Goal: Transaction & Acquisition: Purchase product/service

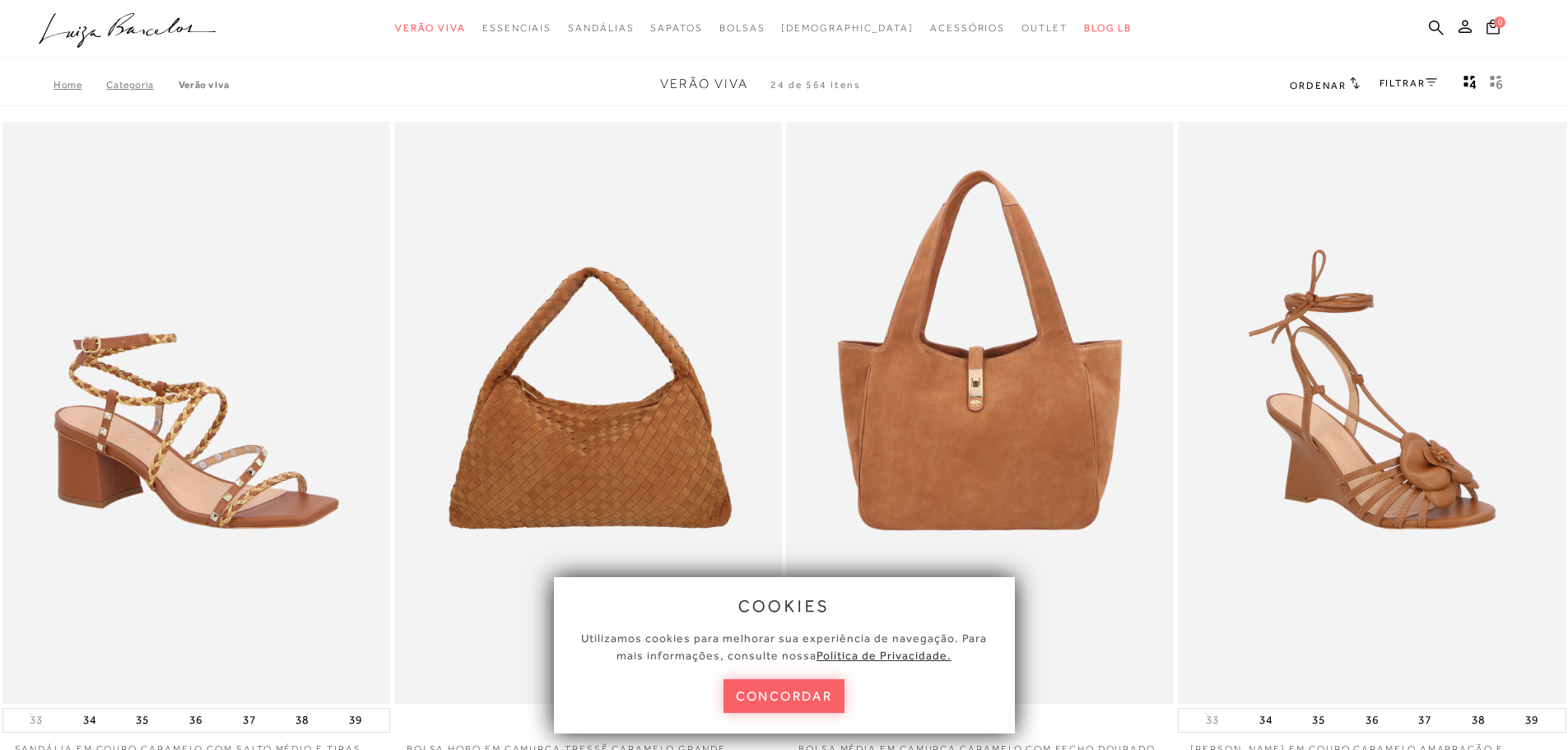
click at [746, 690] on button "concordar" at bounding box center [784, 696] width 122 height 33
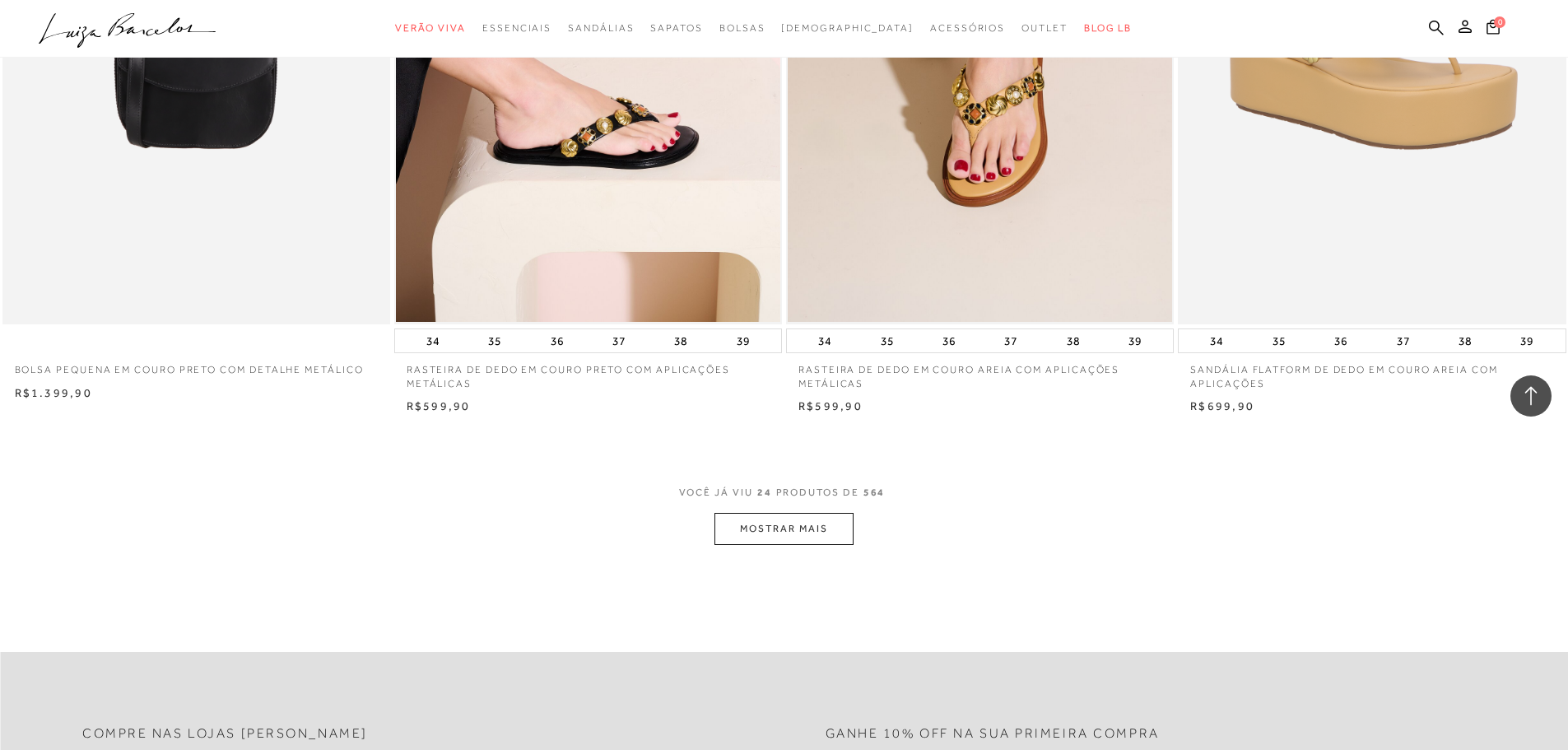
scroll to position [3871, 0]
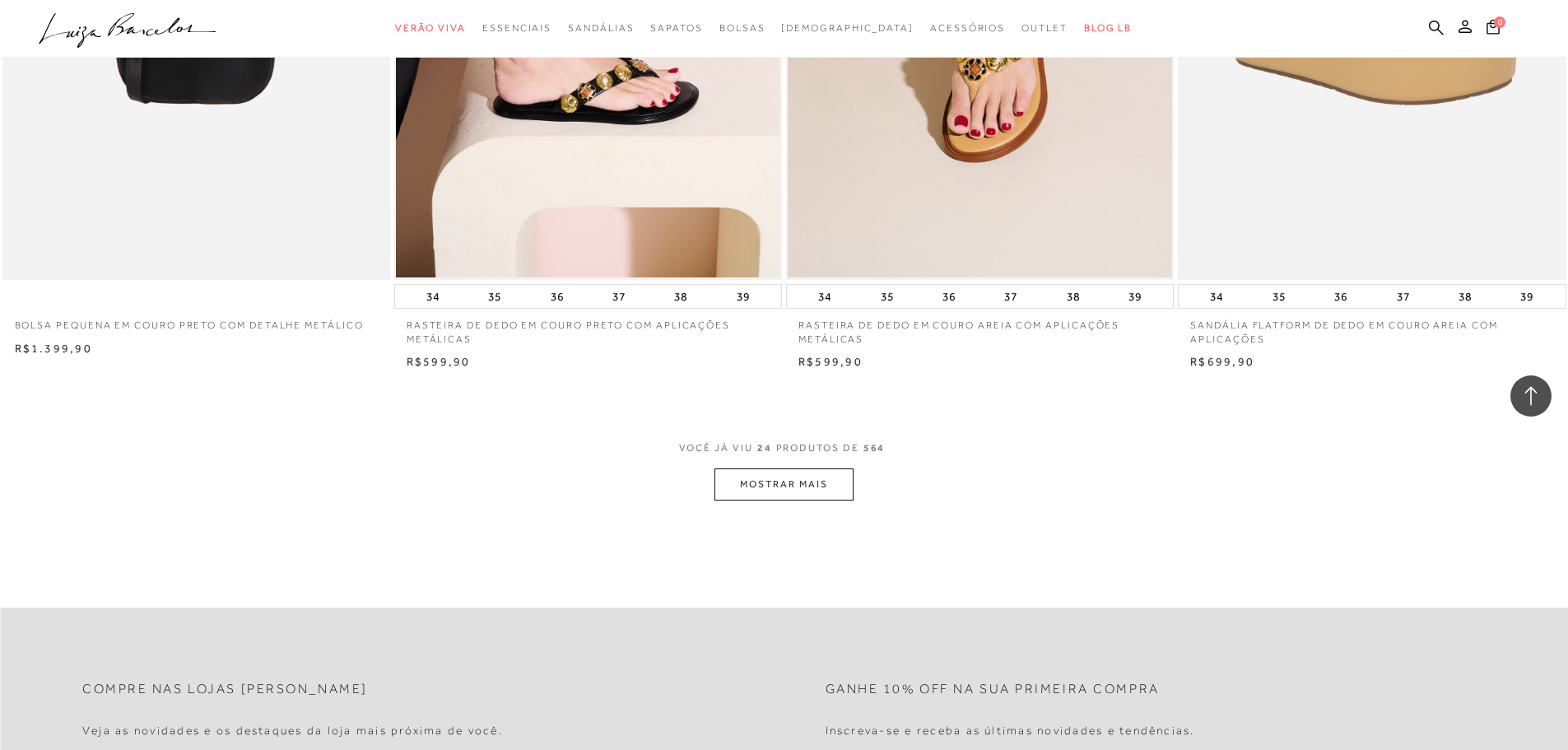
click at [739, 490] on button "MOSTRAR MAIS" at bounding box center [783, 485] width 139 height 33
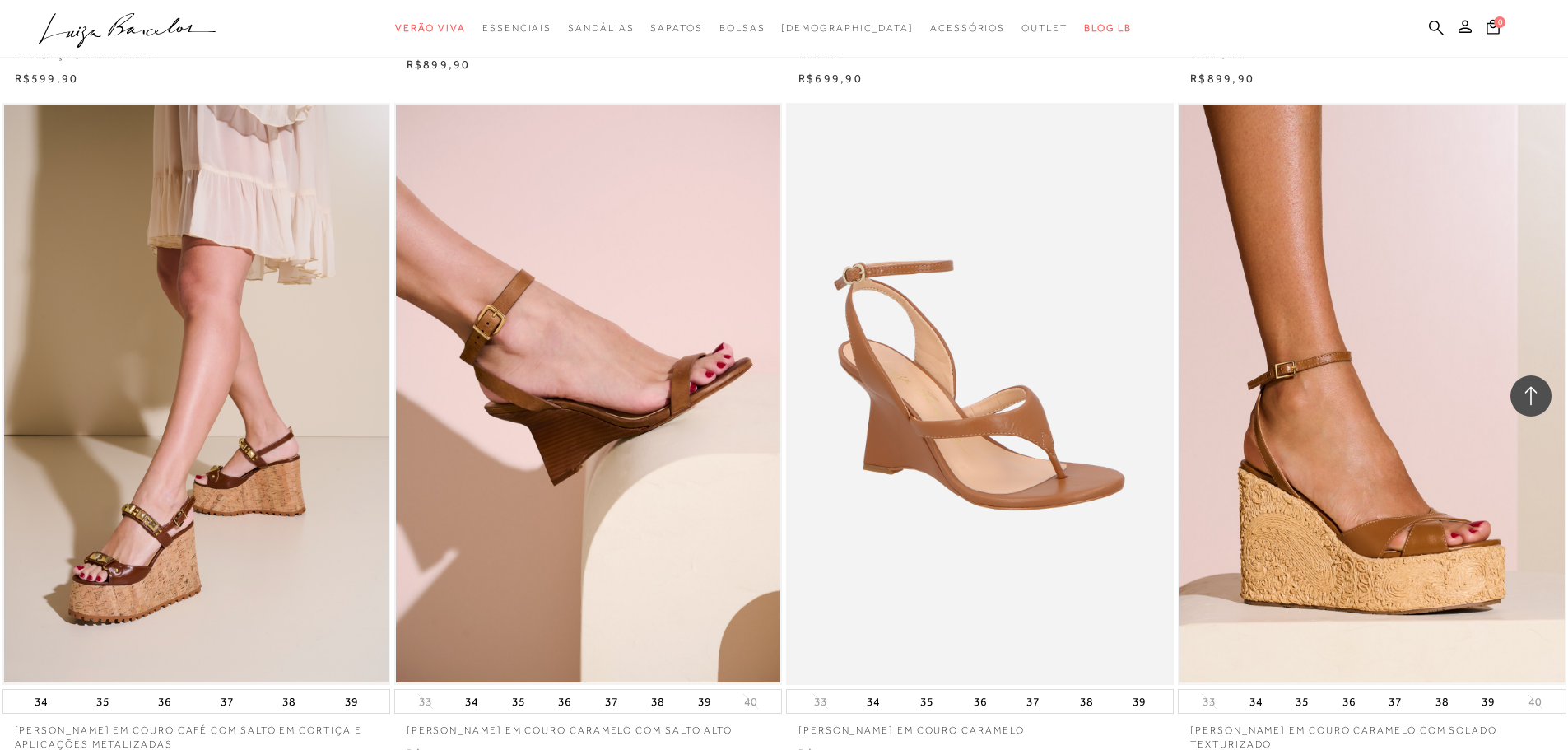
scroll to position [6177, 0]
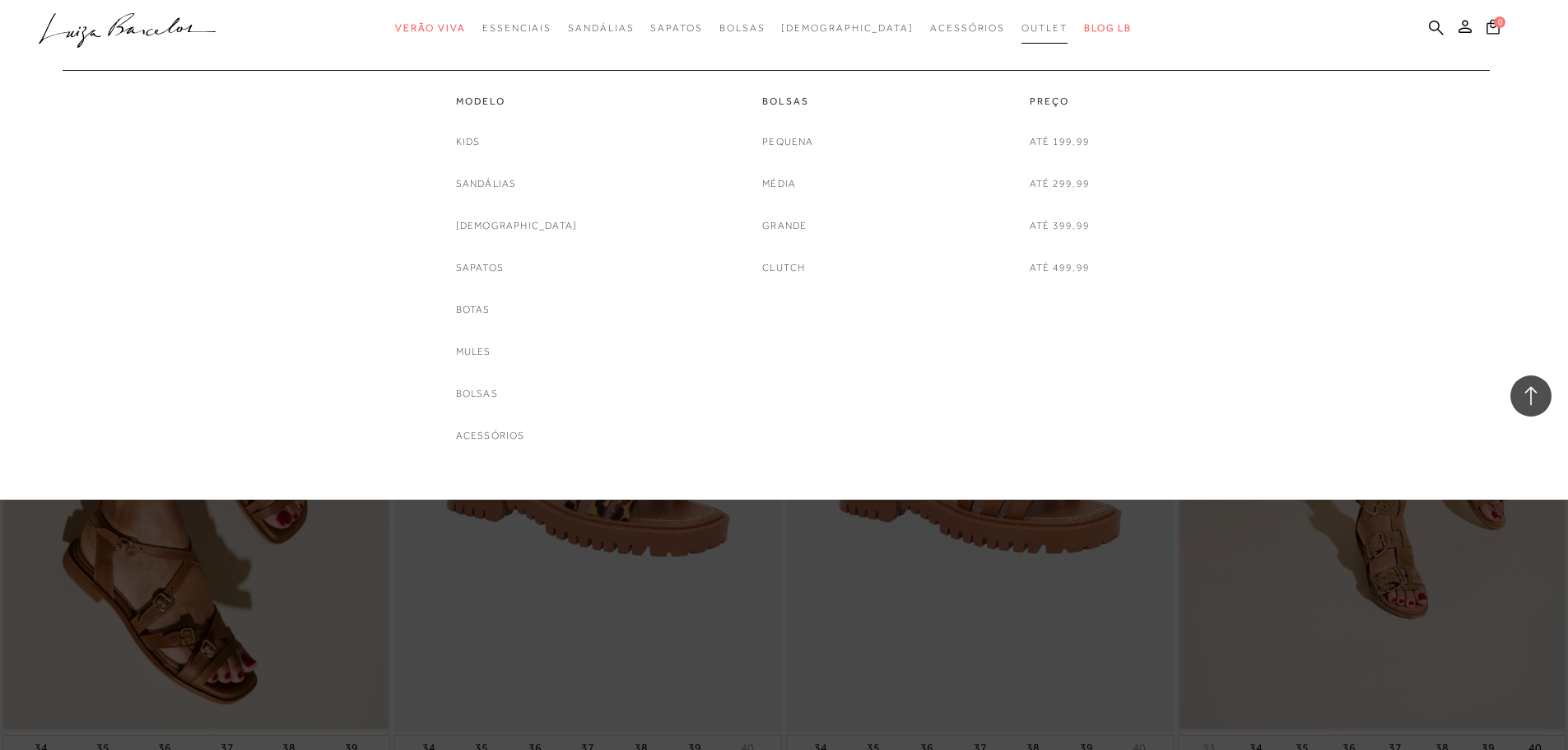
click at [1021, 28] on span "Outlet" at bounding box center [1044, 28] width 47 height 11
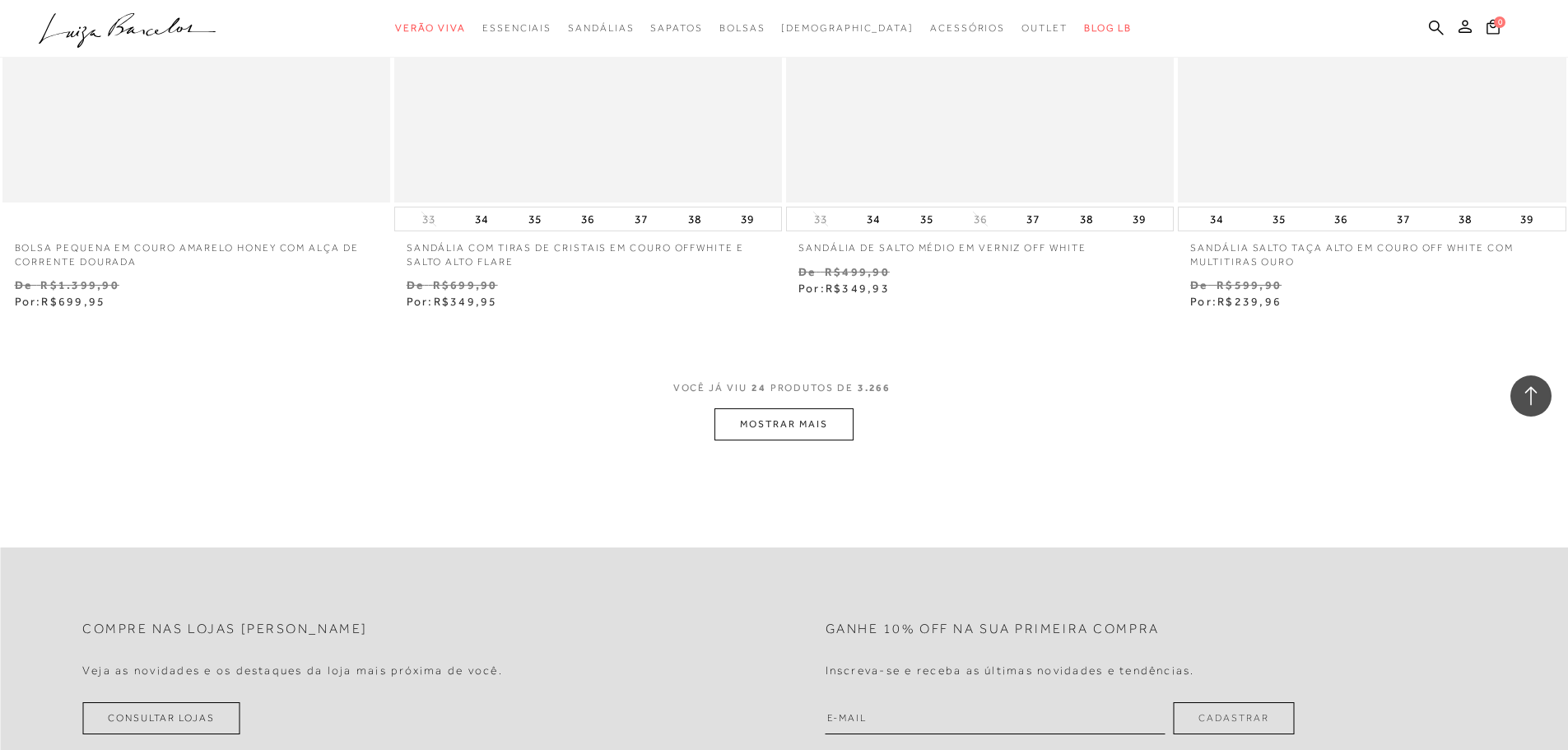
scroll to position [4036, 0]
click at [816, 432] on button "MOSTRAR MAIS" at bounding box center [783, 423] width 139 height 33
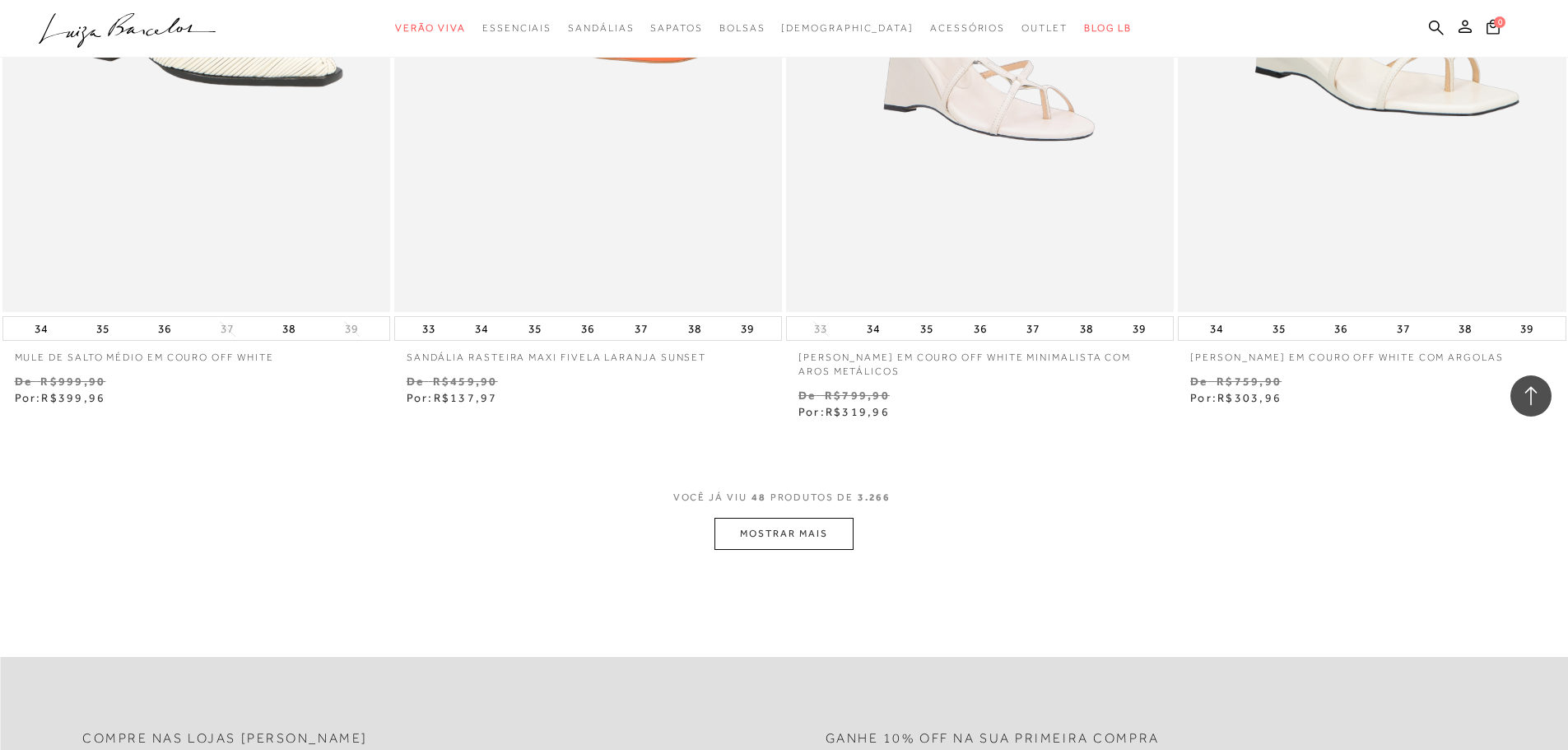
scroll to position [8153, 0]
click at [822, 519] on button "MOSTRAR MAIS" at bounding box center [783, 531] width 139 height 33
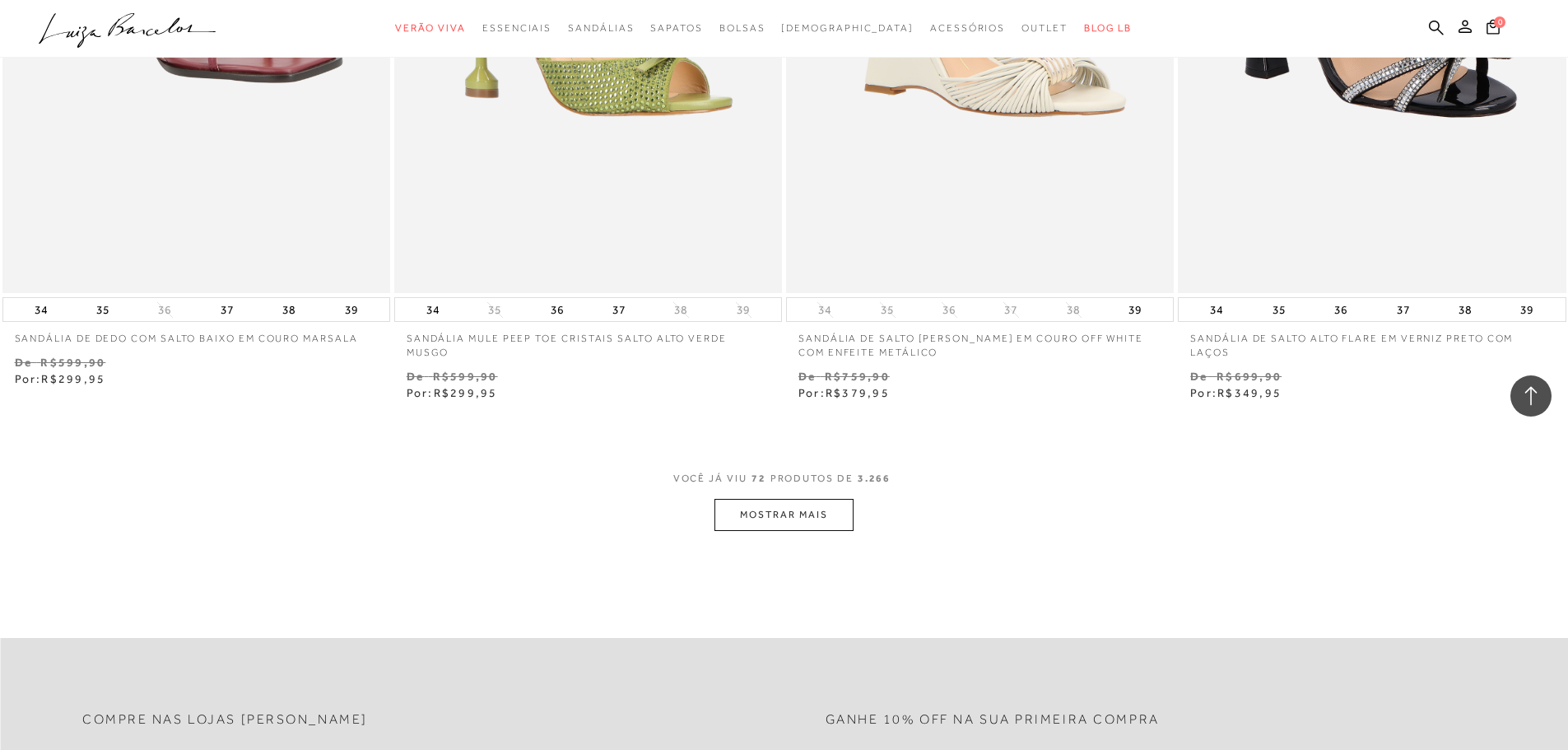
scroll to position [12435, 0]
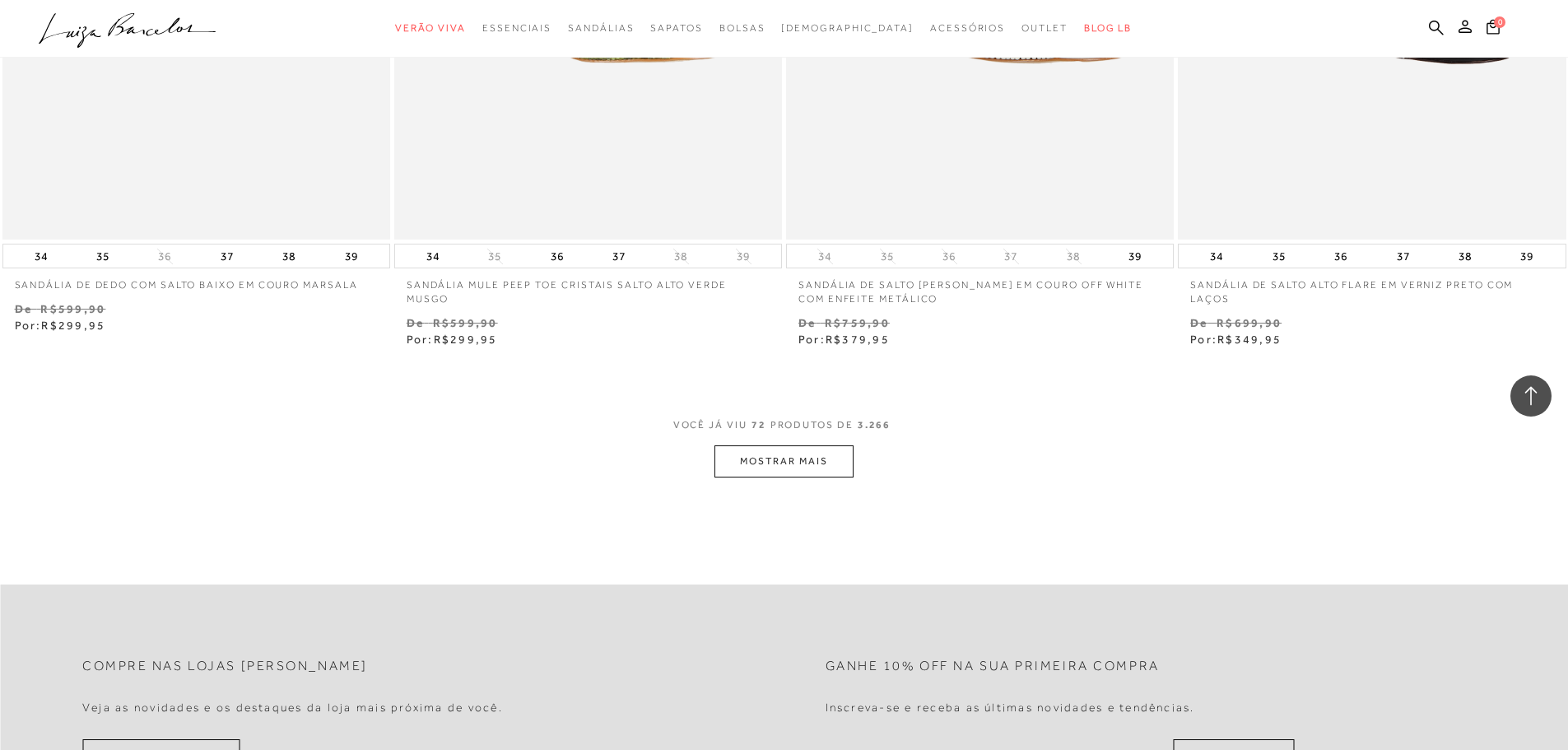
click at [734, 474] on button "MOSTRAR MAIS" at bounding box center [783, 462] width 139 height 33
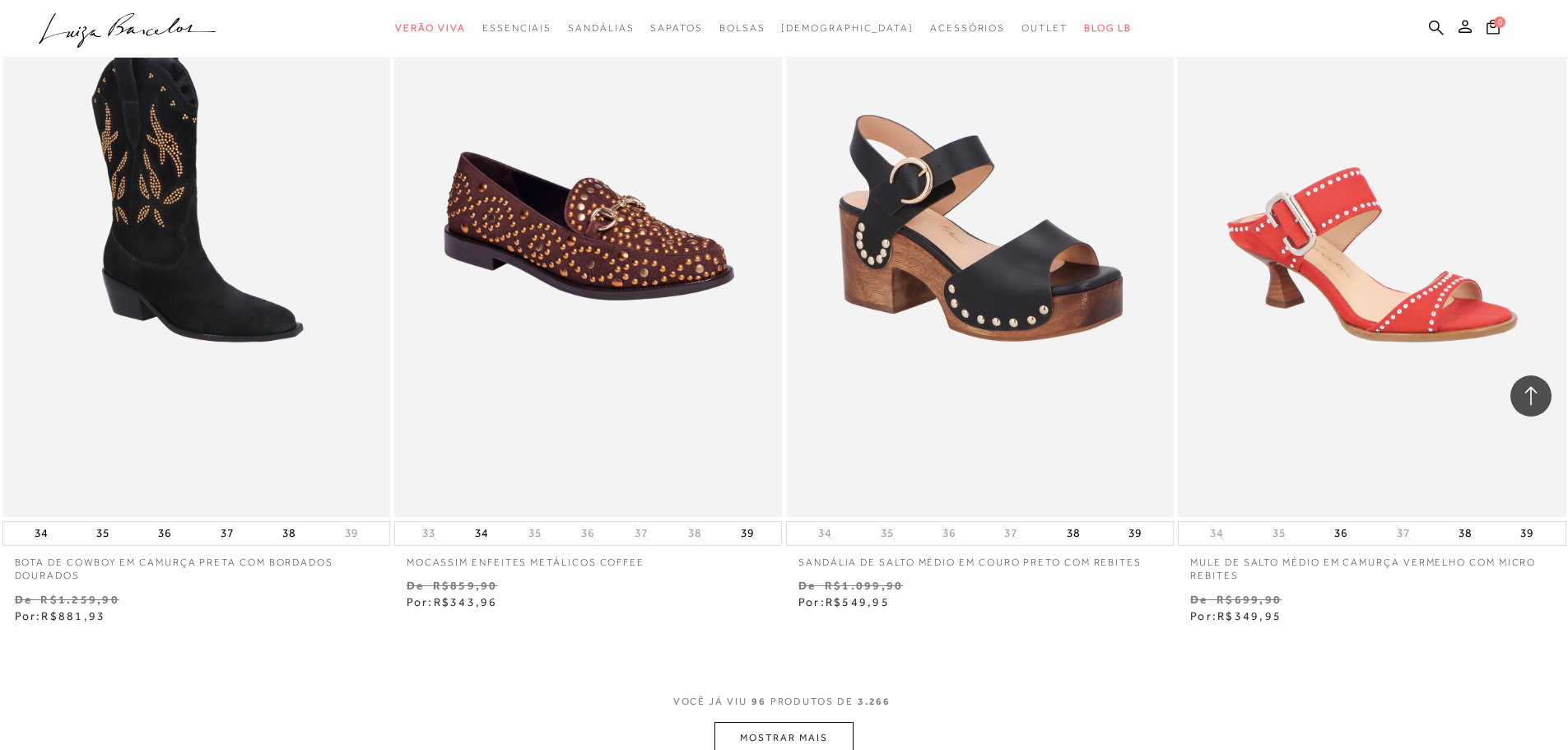
scroll to position [16718, 0]
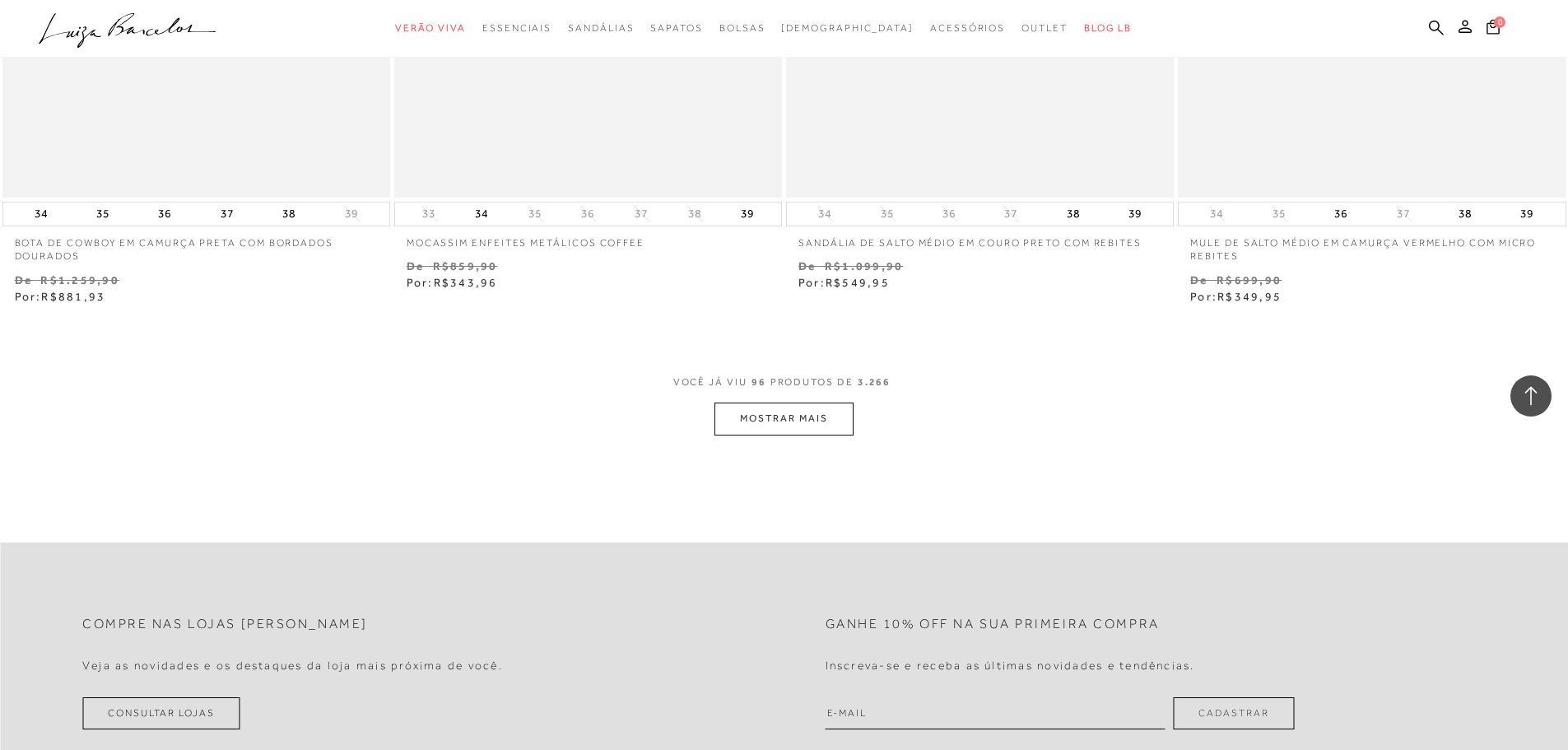
click at [724, 419] on button "MOSTRAR MAIS" at bounding box center [783, 419] width 139 height 33
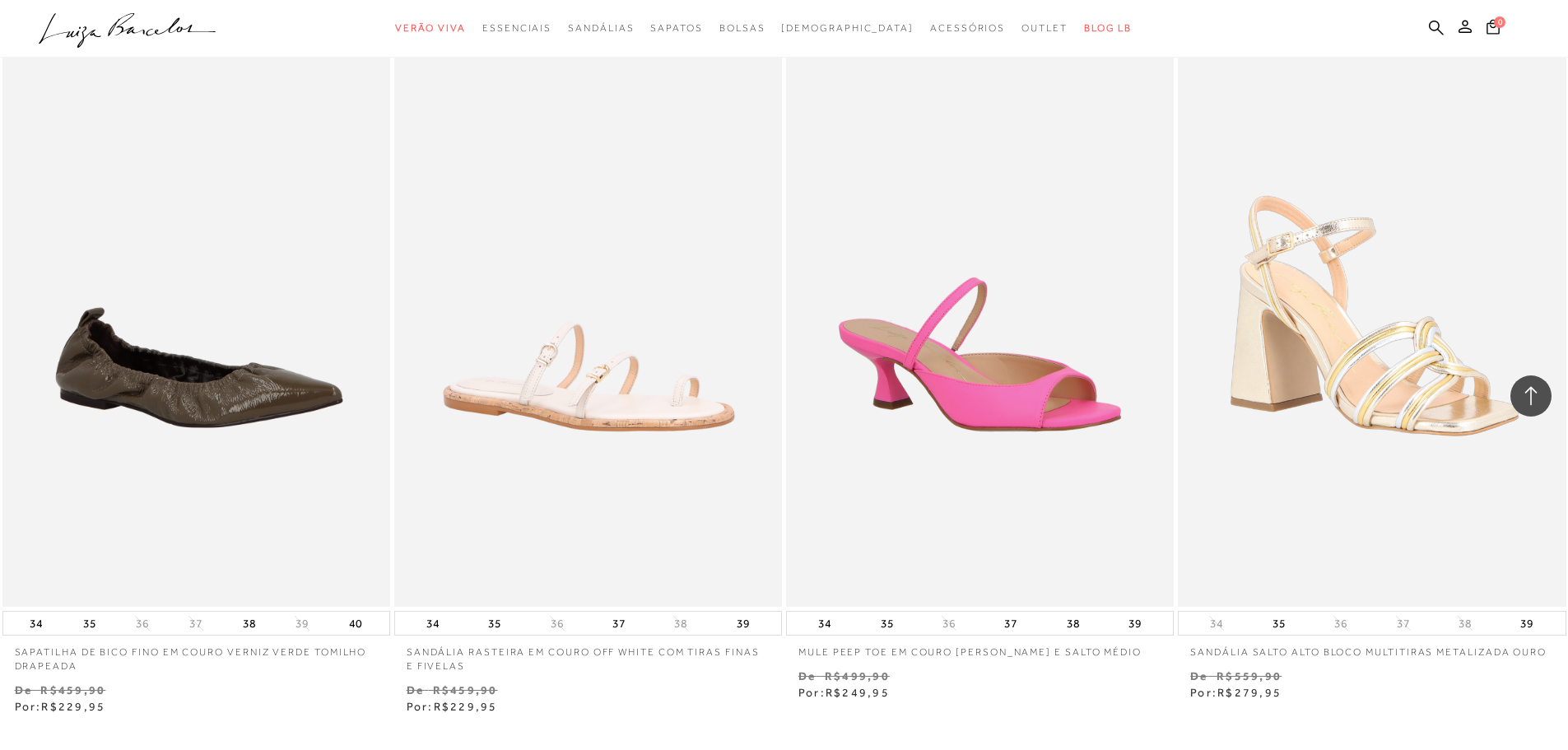
scroll to position [20917, 0]
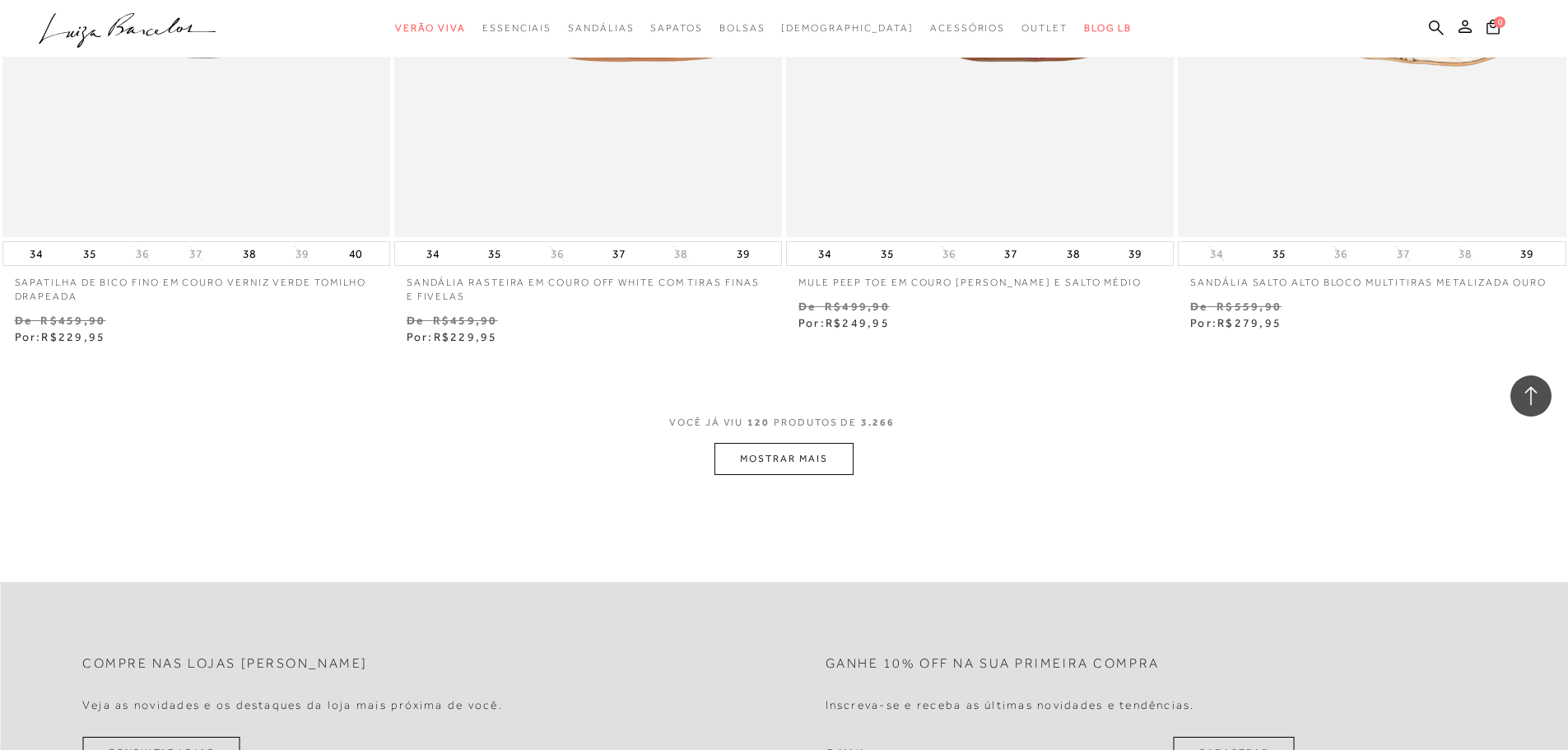
click at [741, 470] on button "MOSTRAR MAIS" at bounding box center [783, 459] width 139 height 33
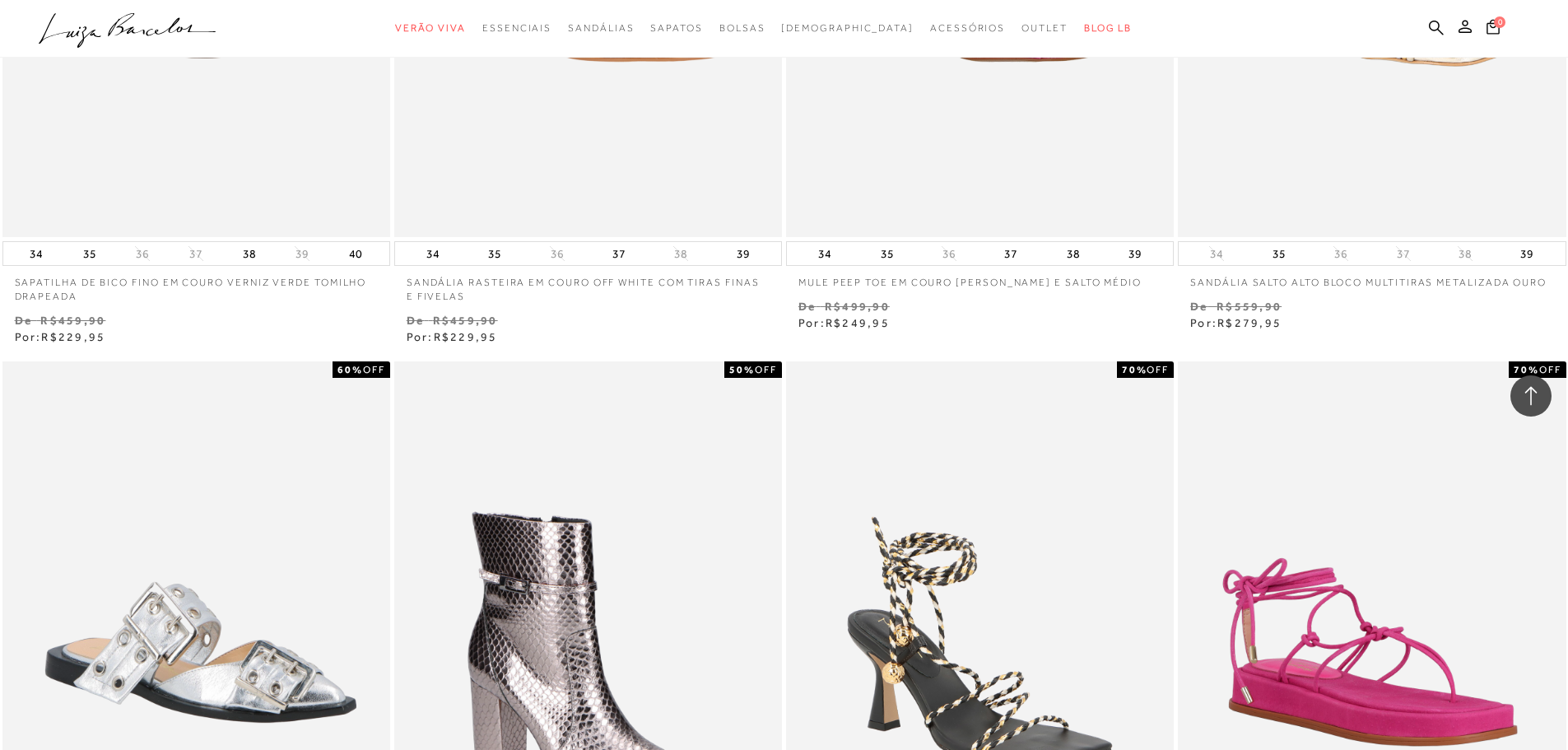
scroll to position [0, 0]
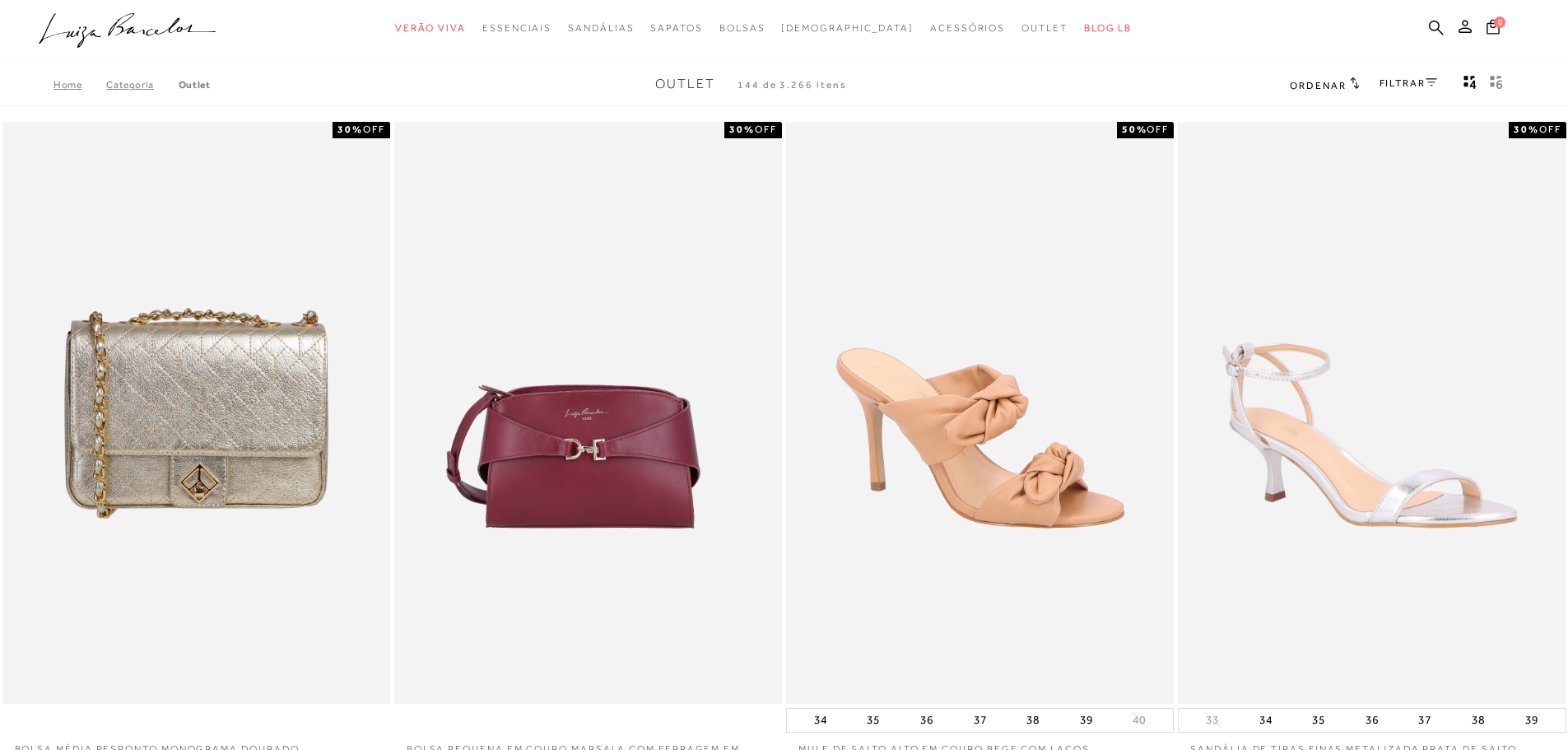
click at [1403, 76] on div "FILTRAR" at bounding box center [1408, 85] width 58 height 21
click at [1426, 83] on icon at bounding box center [1431, 82] width 11 height 8
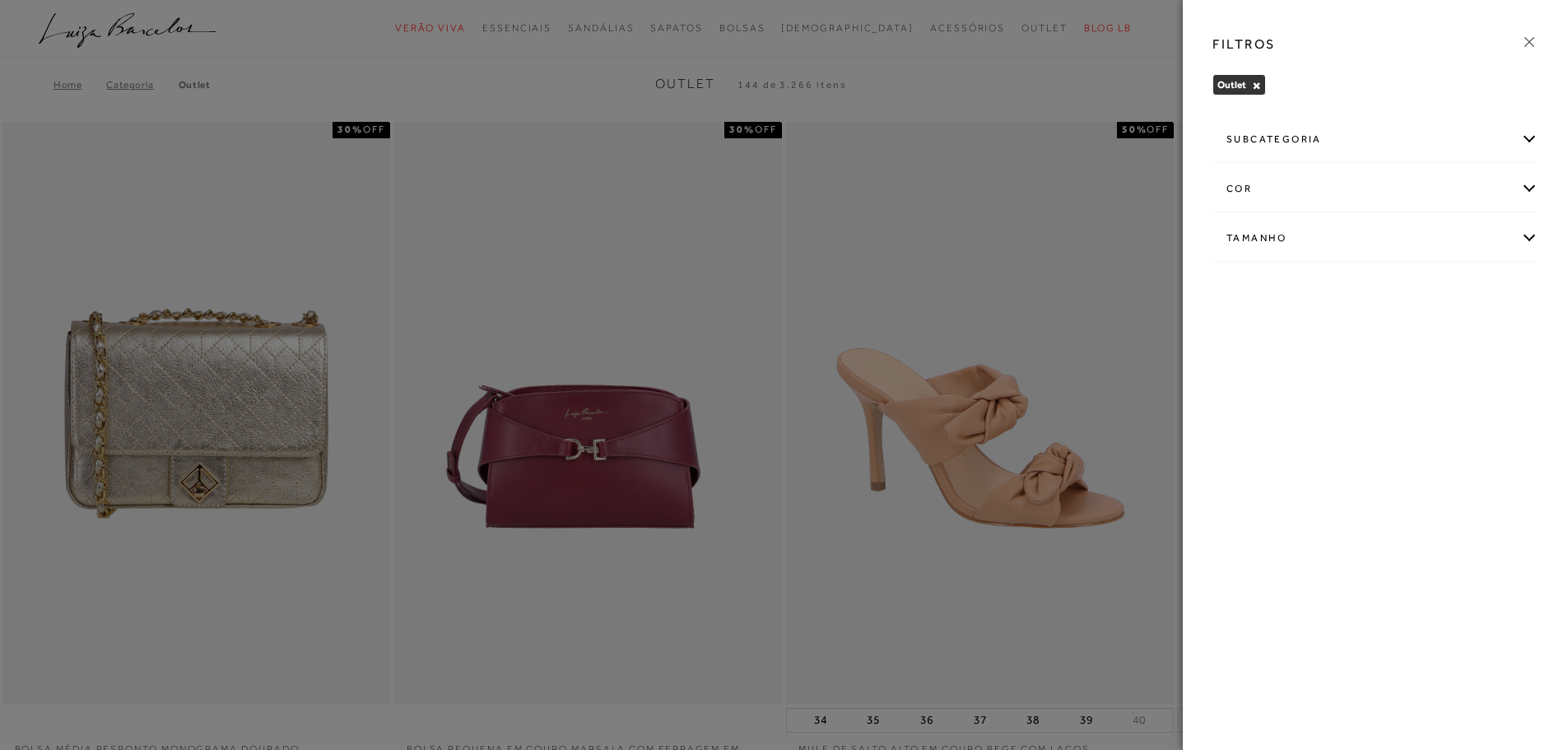
click at [1260, 237] on div "Tamanho" at bounding box center [1375, 238] width 325 height 44
click at [1357, 376] on span "37" at bounding box center [1347, 378] width 24 height 12
click at [1348, 376] on input "37" at bounding box center [1339, 382] width 17 height 17
checkbox input "true"
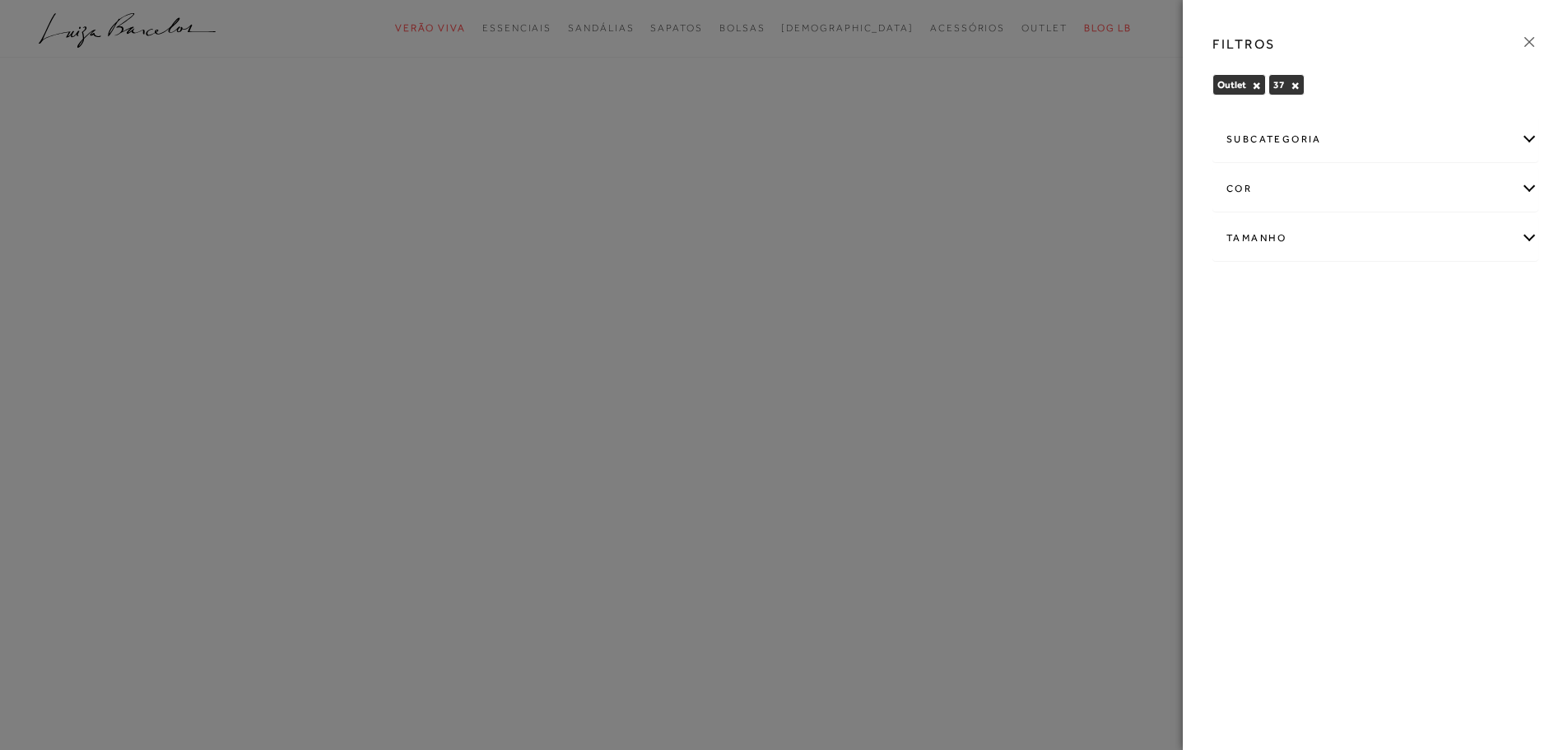
click at [1125, 23] on div at bounding box center [784, 375] width 1568 height 750
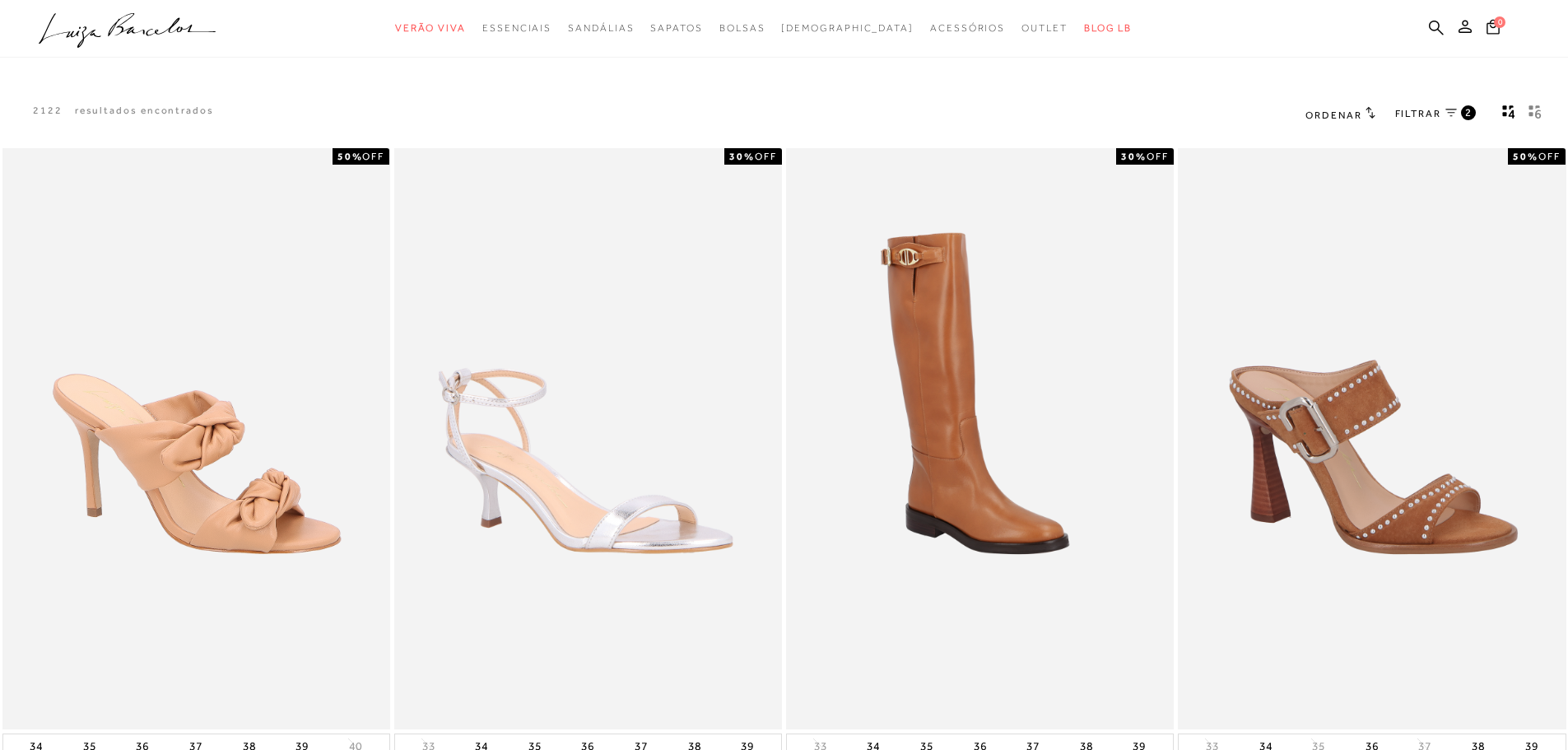
click at [1403, 109] on span "FILTRAR" at bounding box center [1418, 114] width 47 height 14
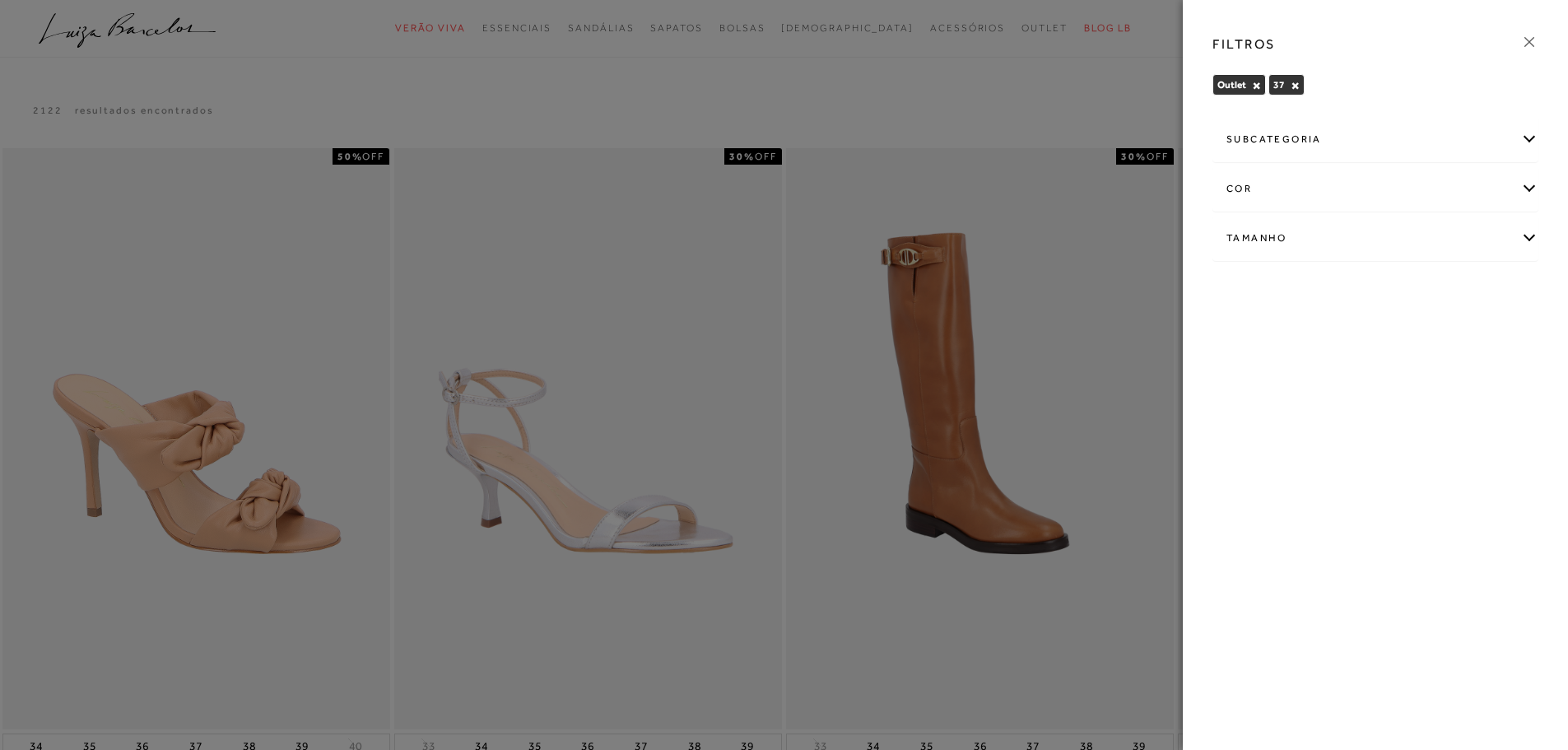
click at [1222, 187] on div "cor" at bounding box center [1375, 189] width 325 height 44
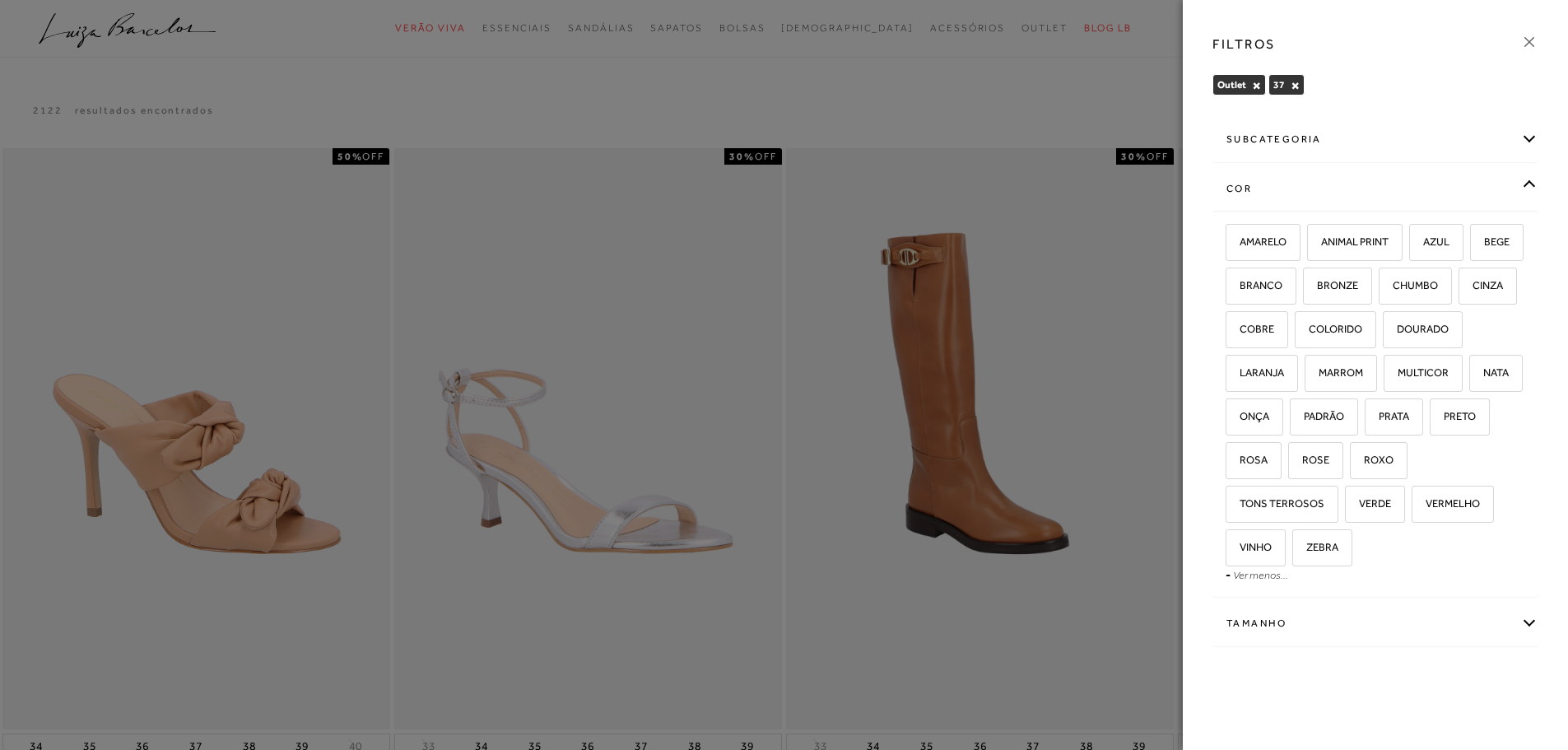
click at [1385, 335] on span "DOURADO" at bounding box center [1416, 328] width 64 height 12
click at [1380, 341] on input "DOURADO" at bounding box center [1389, 332] width 17 height 17
checkbox input "true"
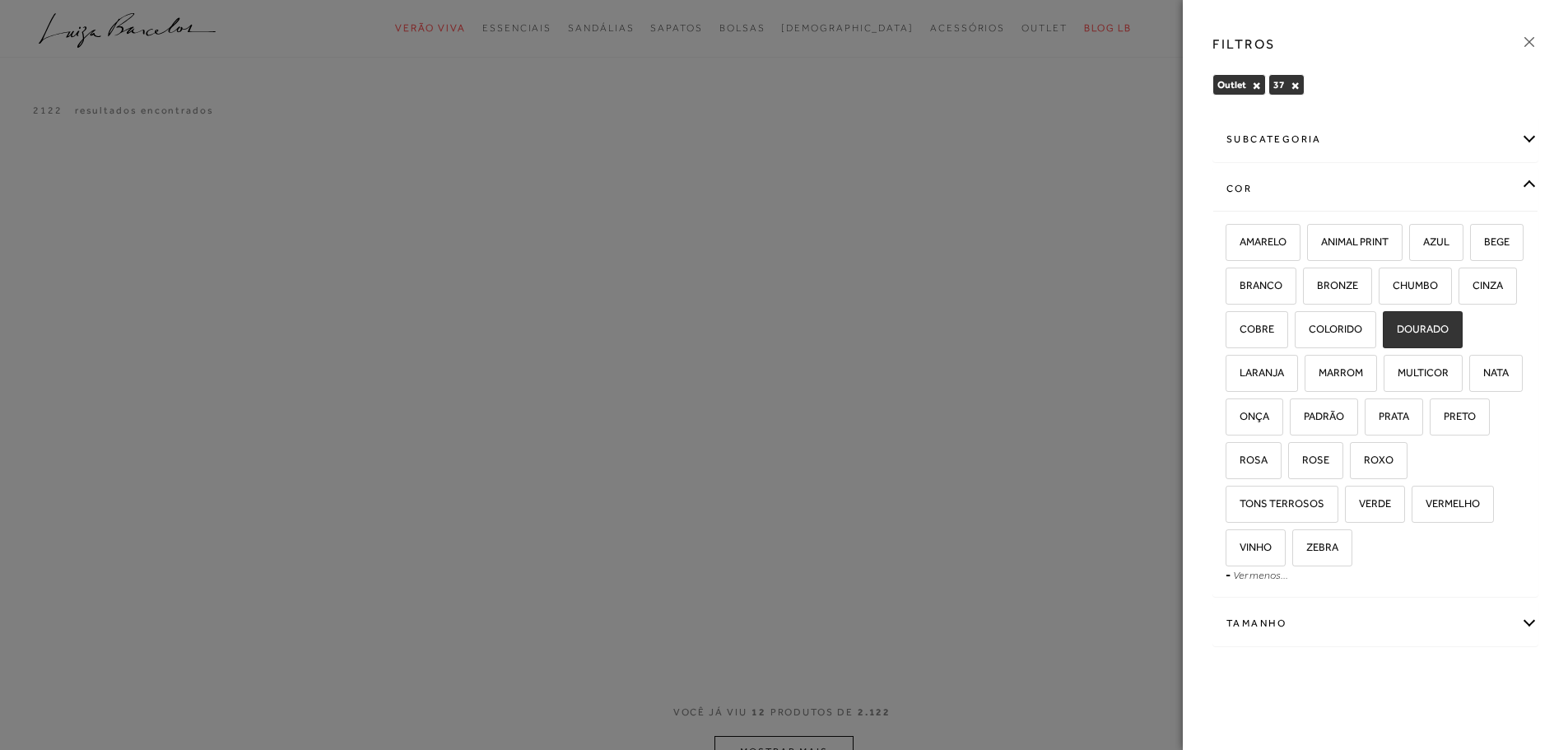
click at [1523, 38] on icon at bounding box center [1529, 41] width 18 height 18
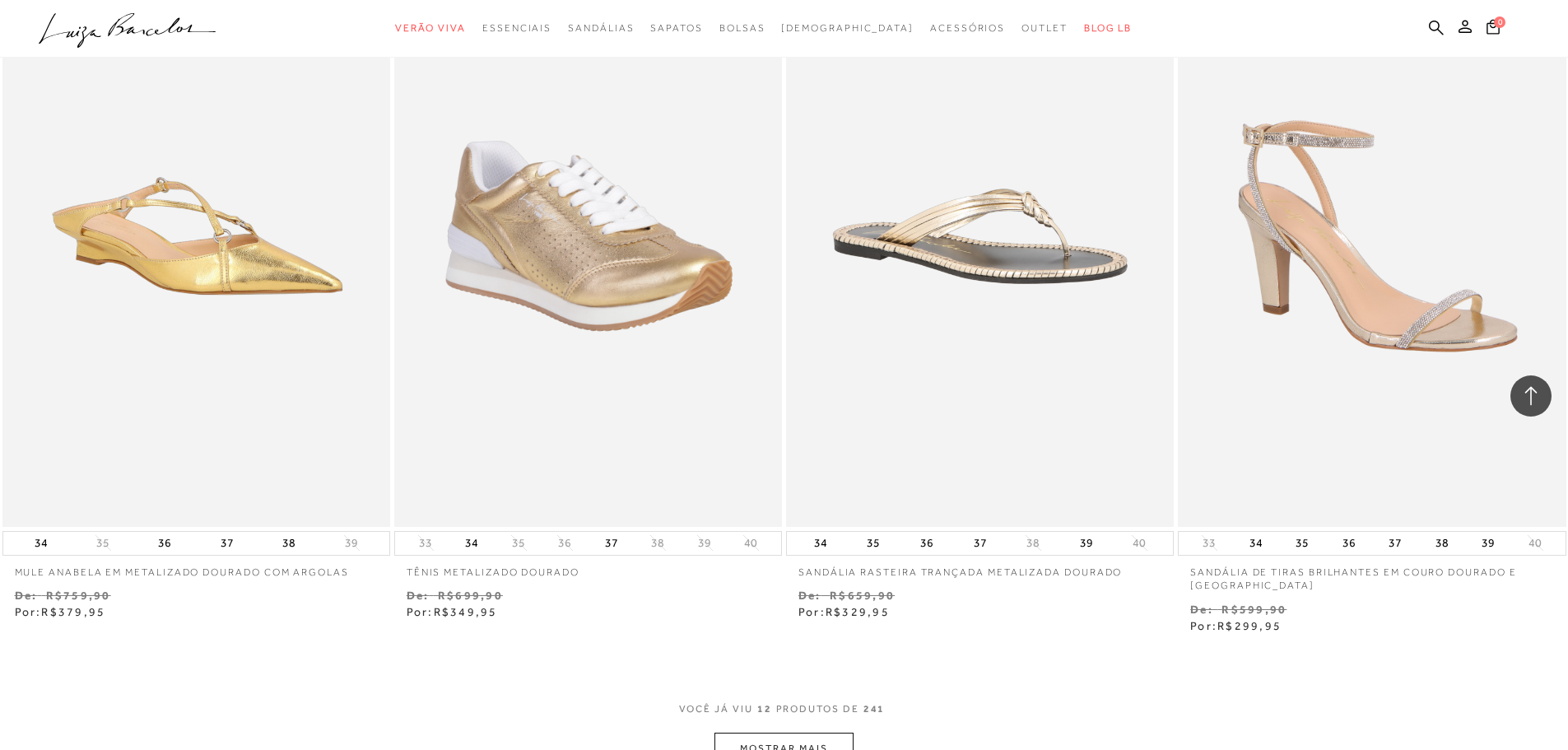
scroll to position [1812, 0]
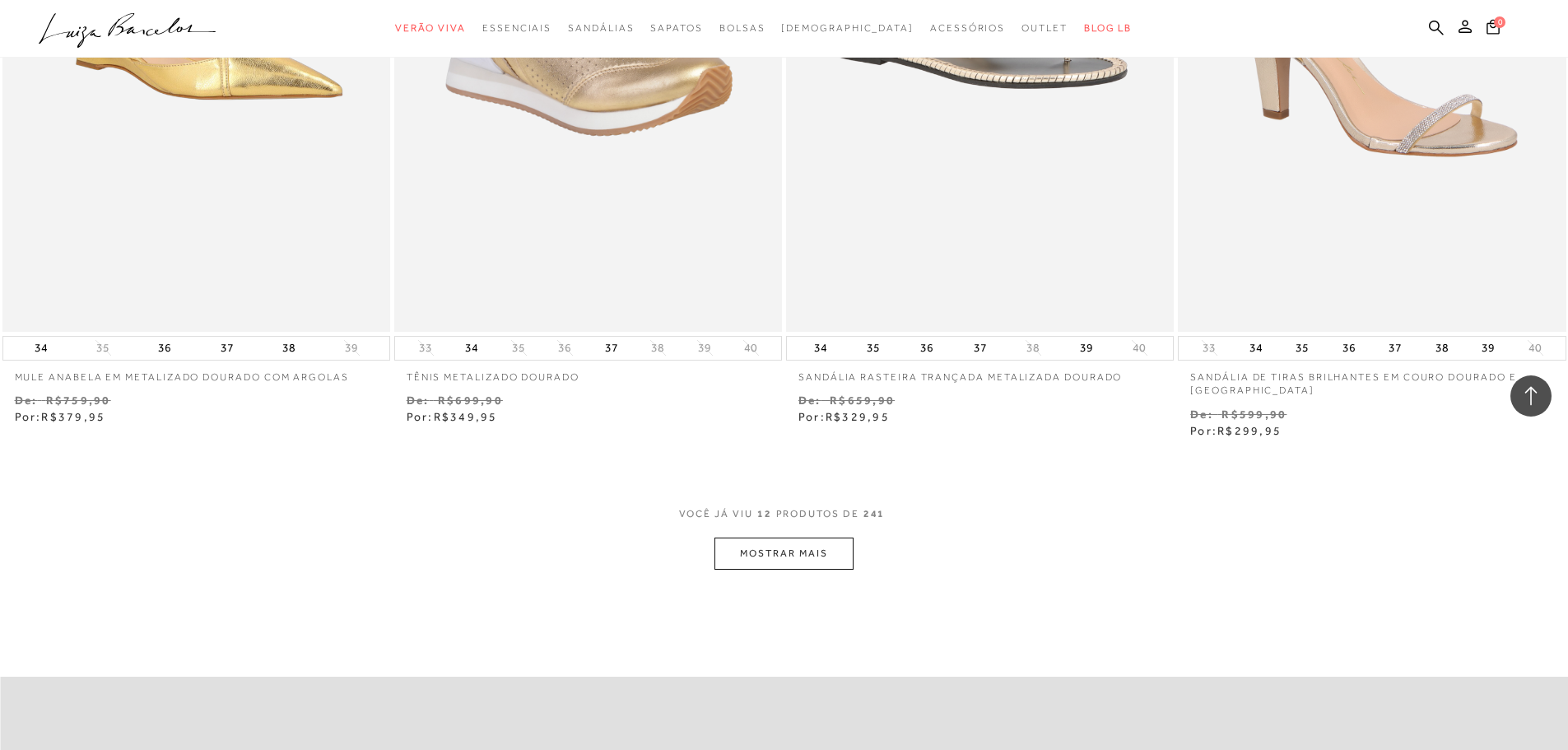
click at [794, 551] on button "MOSTRAR MAIS" at bounding box center [783, 554] width 139 height 33
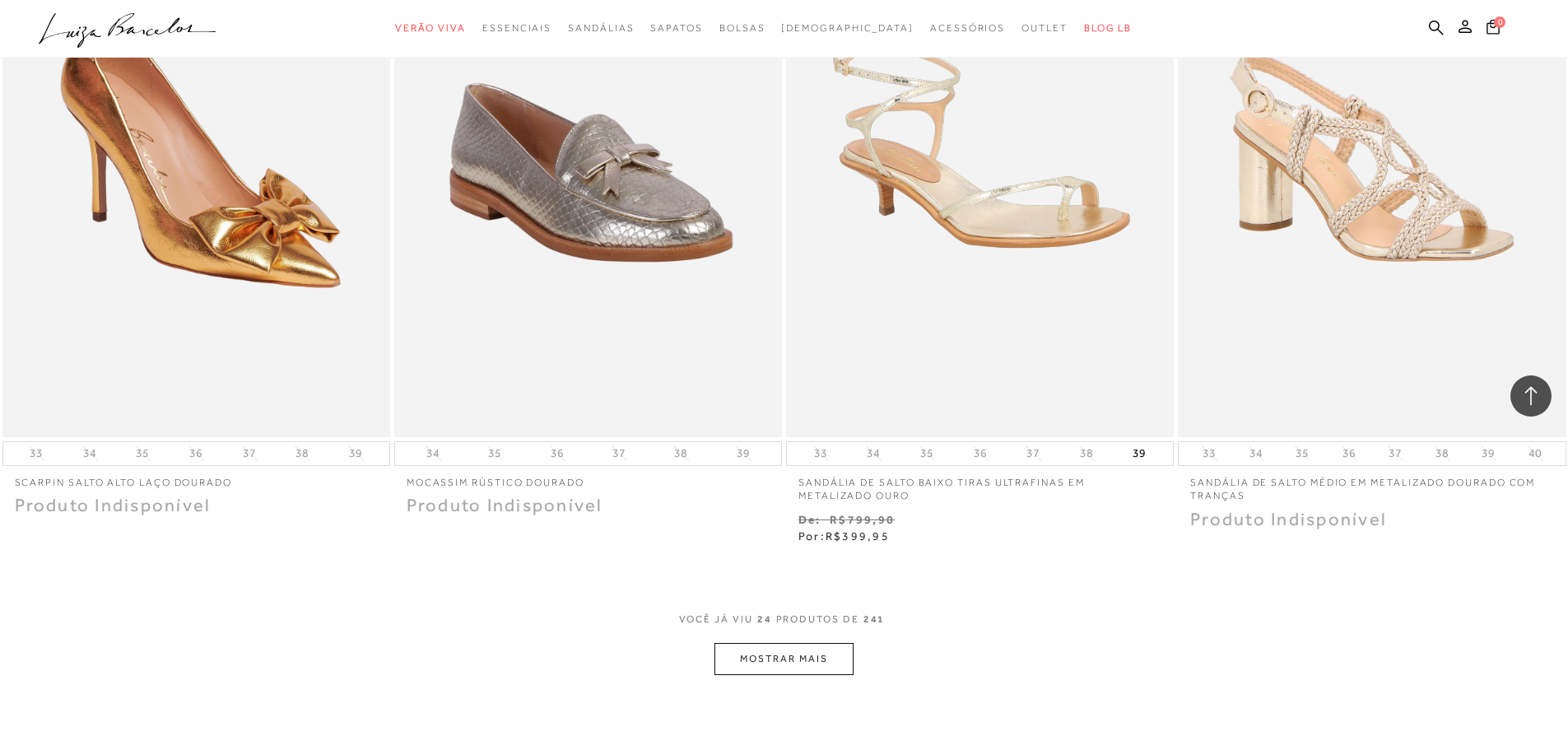
scroll to position [4036, 0]
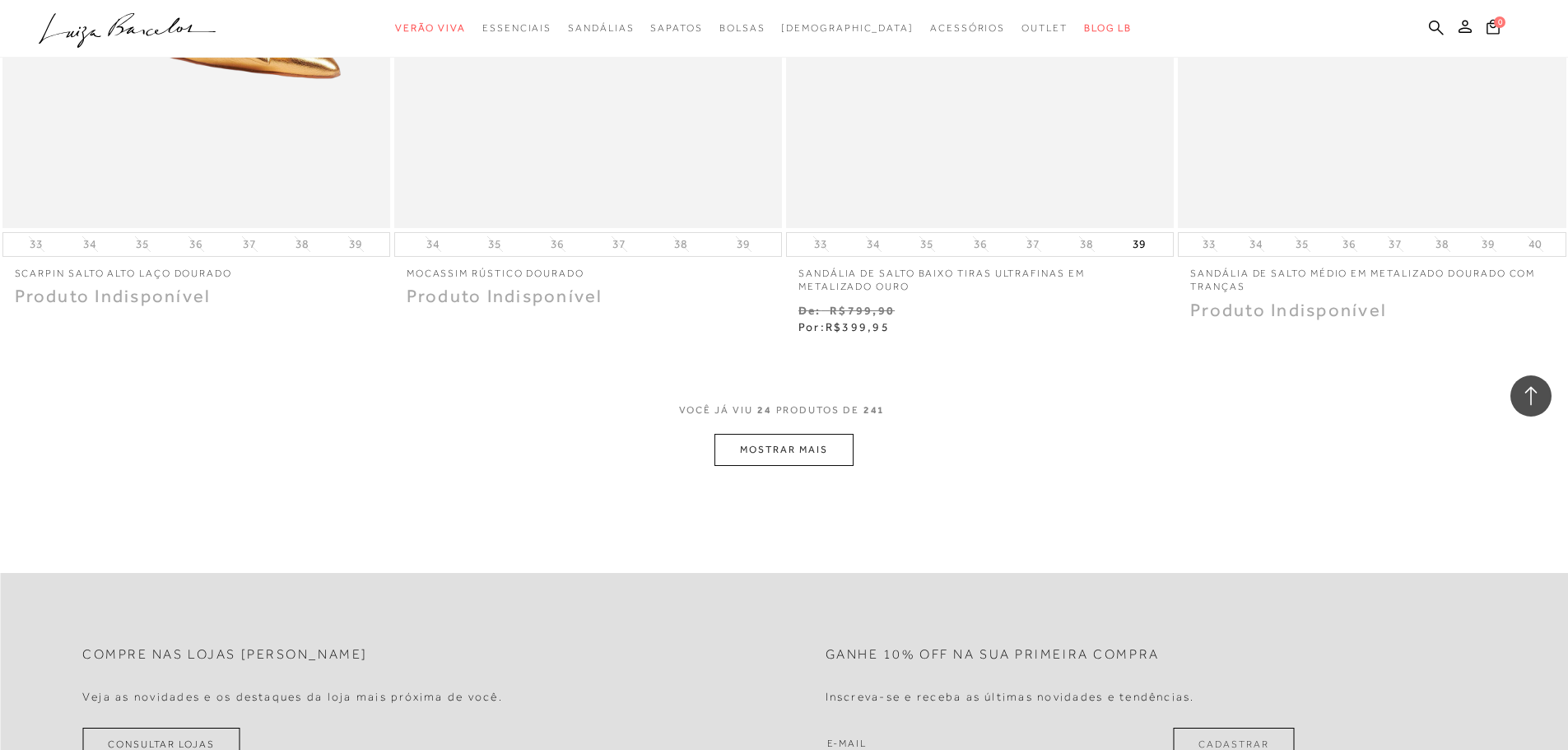
click at [766, 451] on button "MOSTRAR MAIS" at bounding box center [783, 449] width 139 height 33
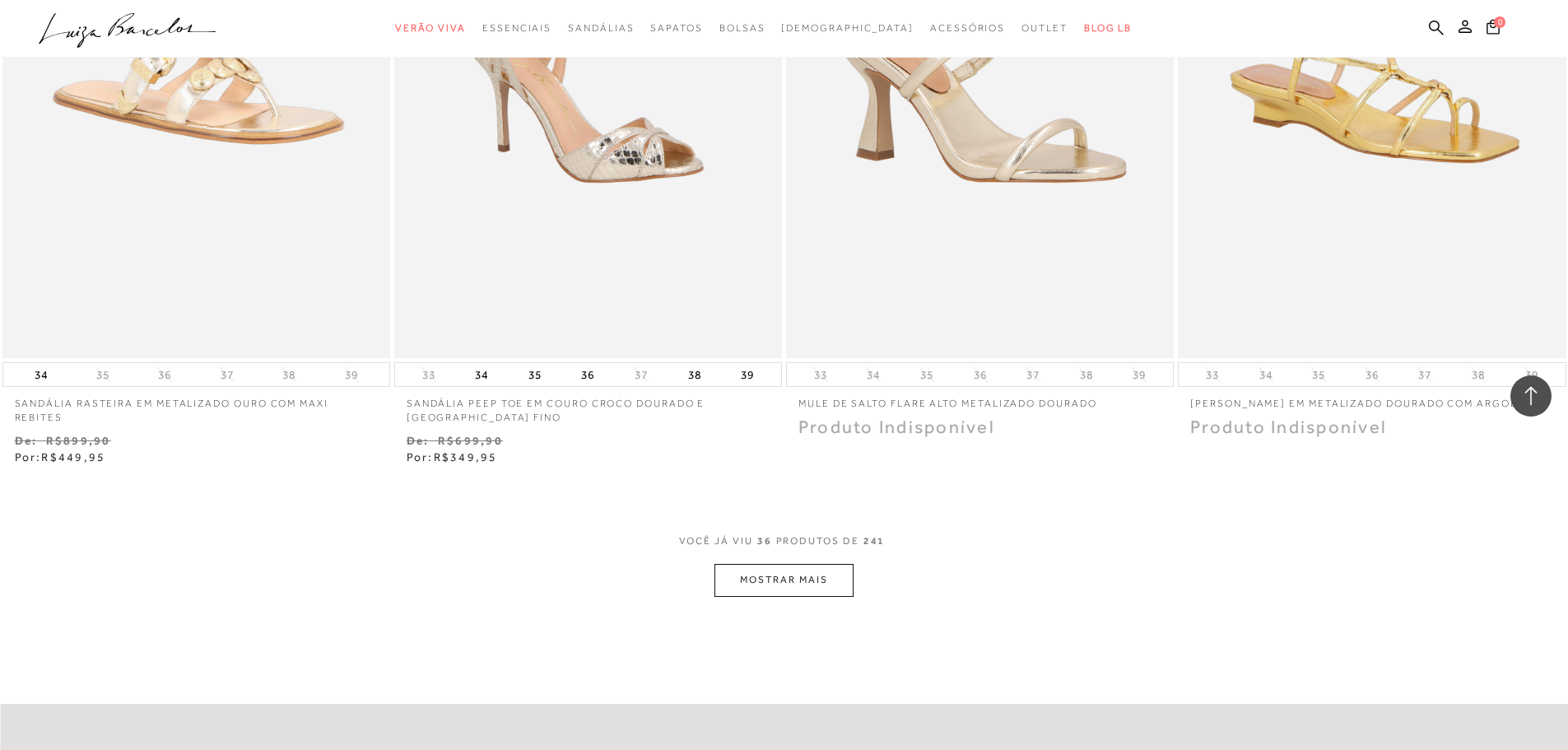
scroll to position [6259, 0]
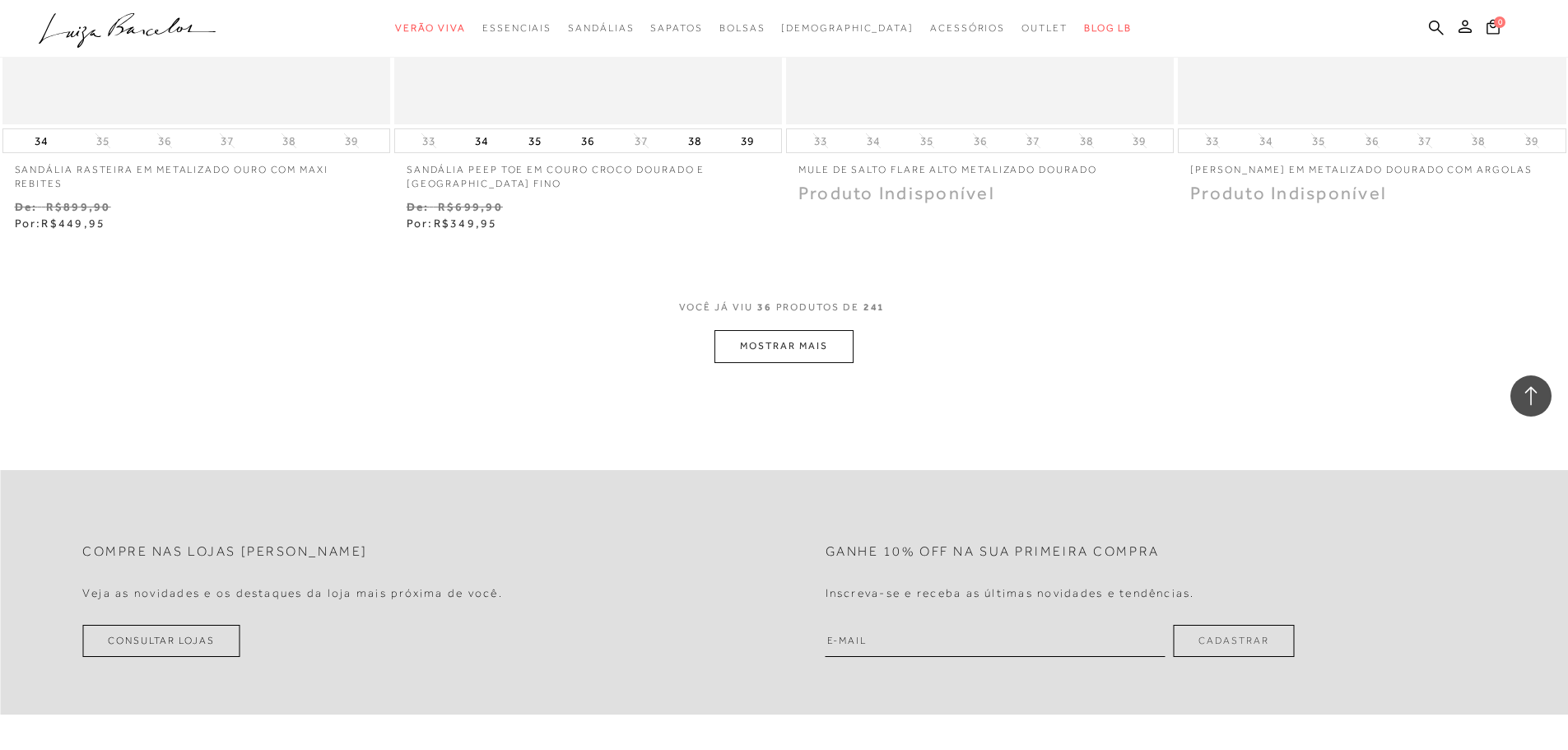
click at [778, 344] on button "MOSTRAR MAIS" at bounding box center [783, 346] width 139 height 33
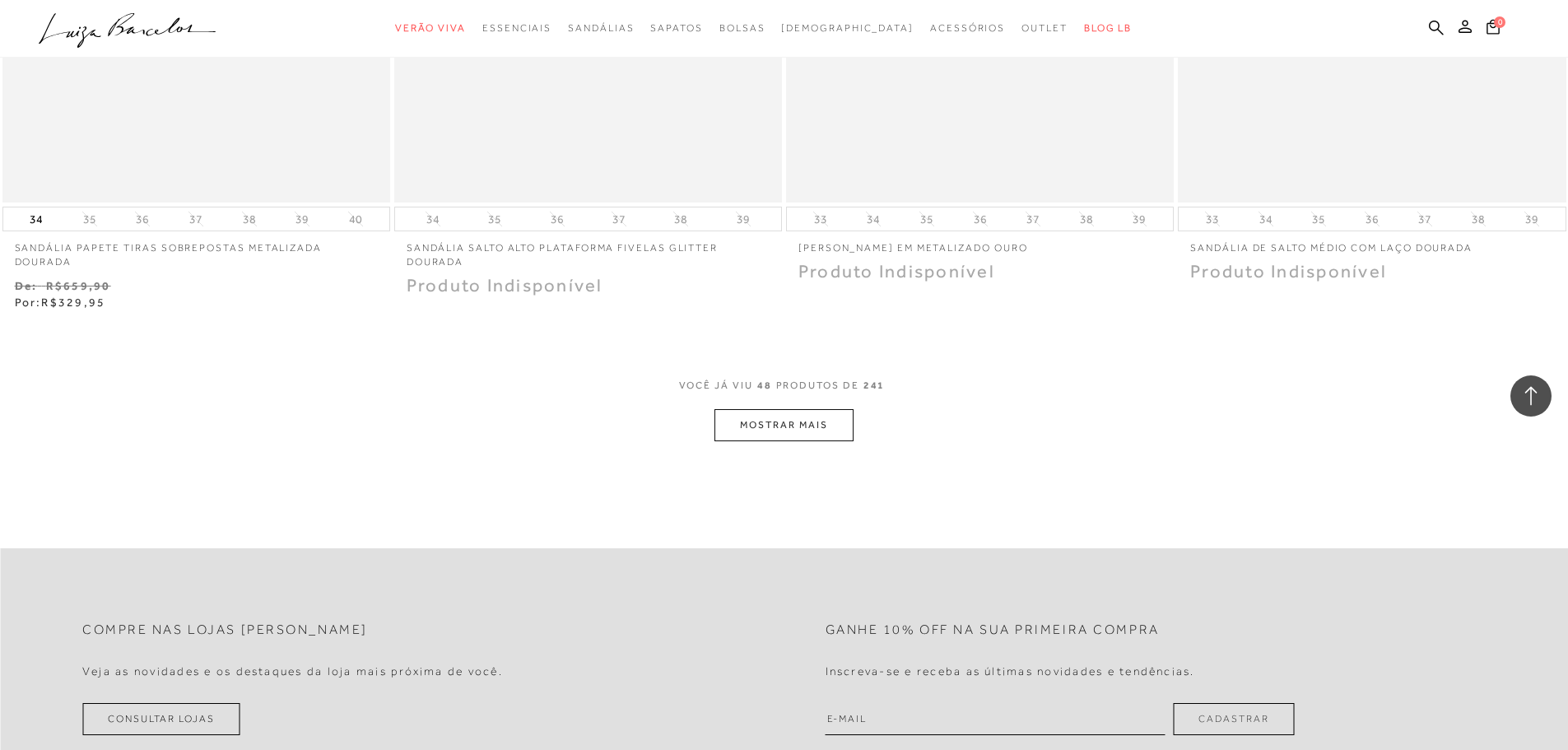
scroll to position [8318, 0]
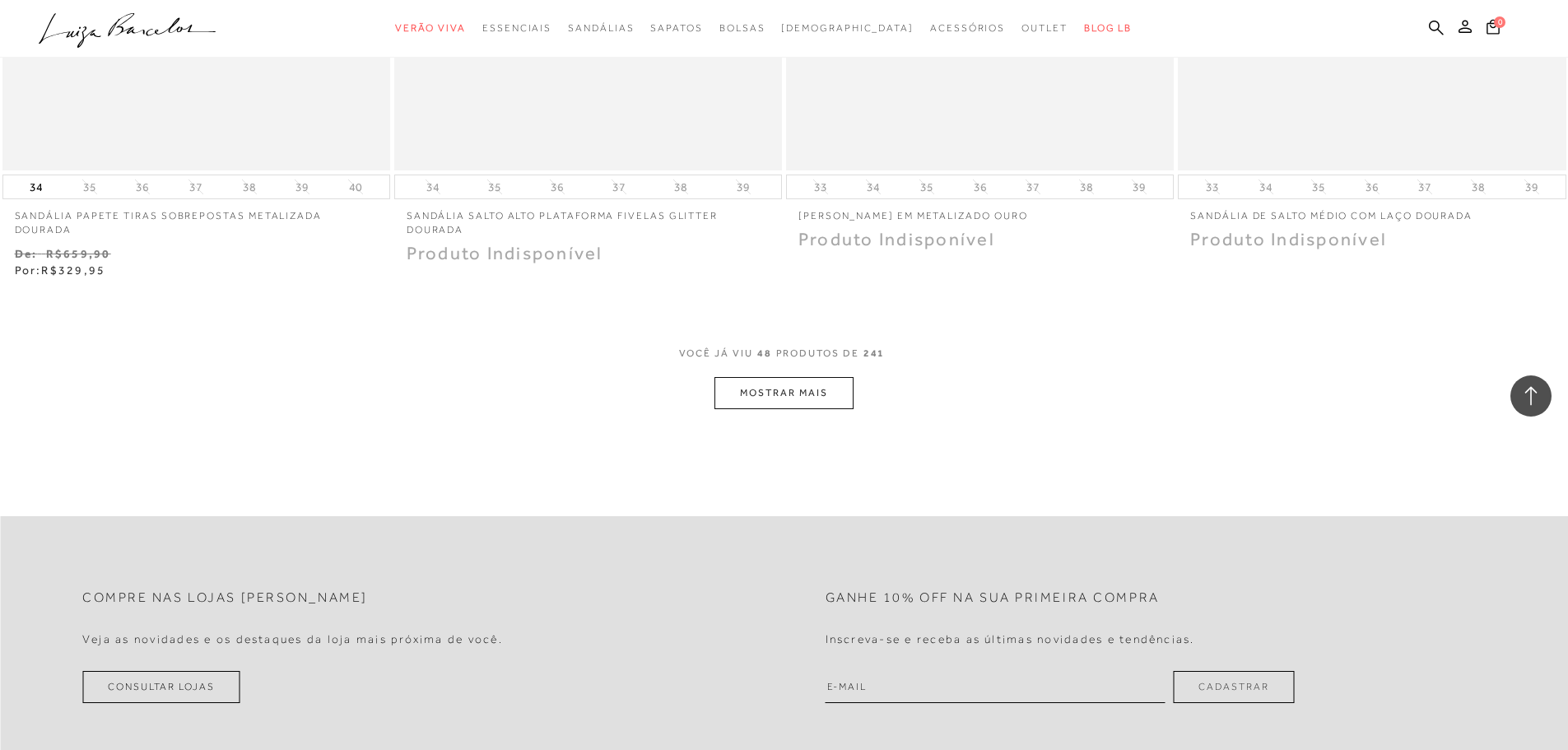
click at [734, 394] on button "MOSTRAR MAIS" at bounding box center [783, 393] width 139 height 33
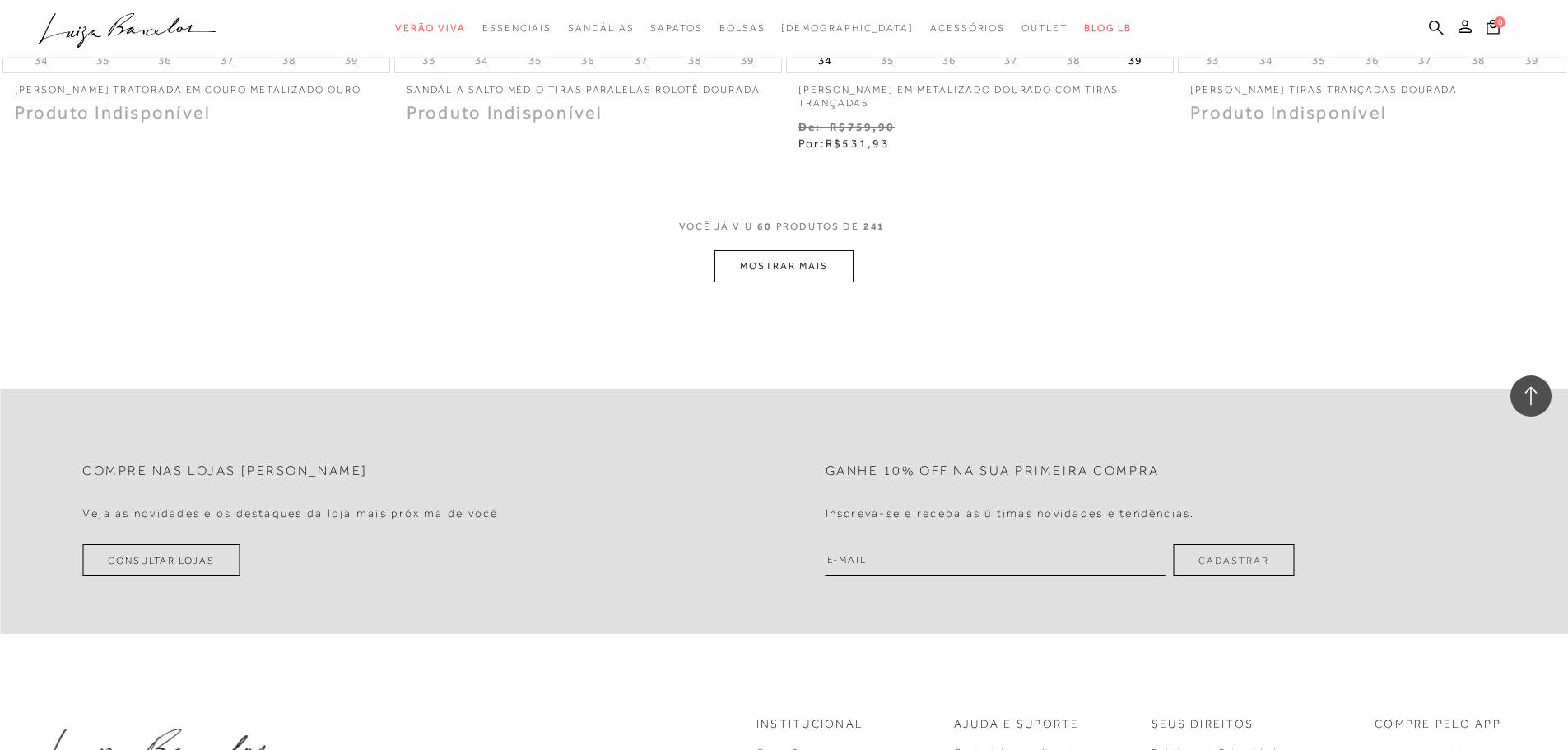
scroll to position [10541, 0]
click at [760, 262] on button "MOSTRAR MAIS" at bounding box center [783, 261] width 139 height 33
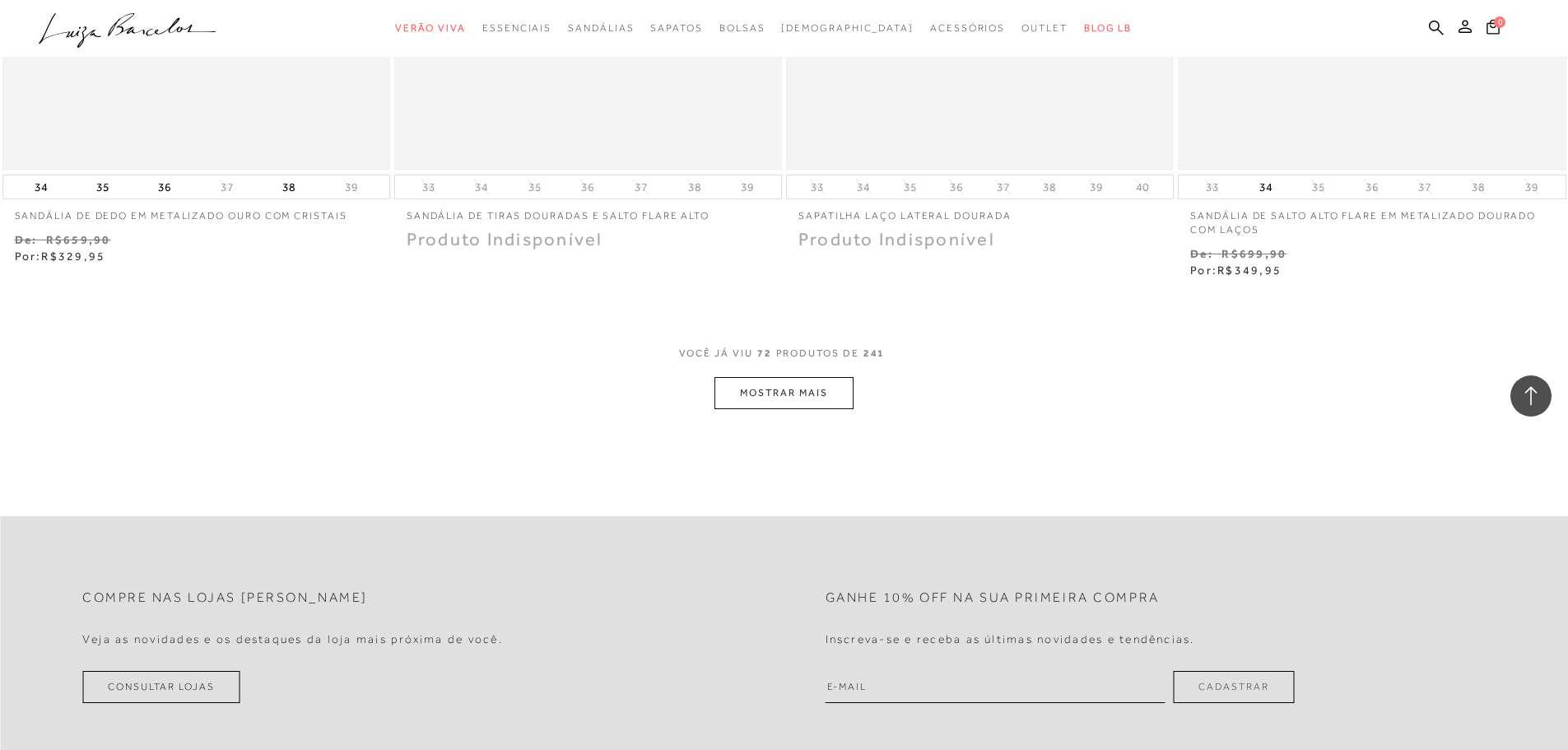
scroll to position [12517, 0]
click at [844, 388] on button "MOSTRAR MAIS" at bounding box center [783, 392] width 139 height 33
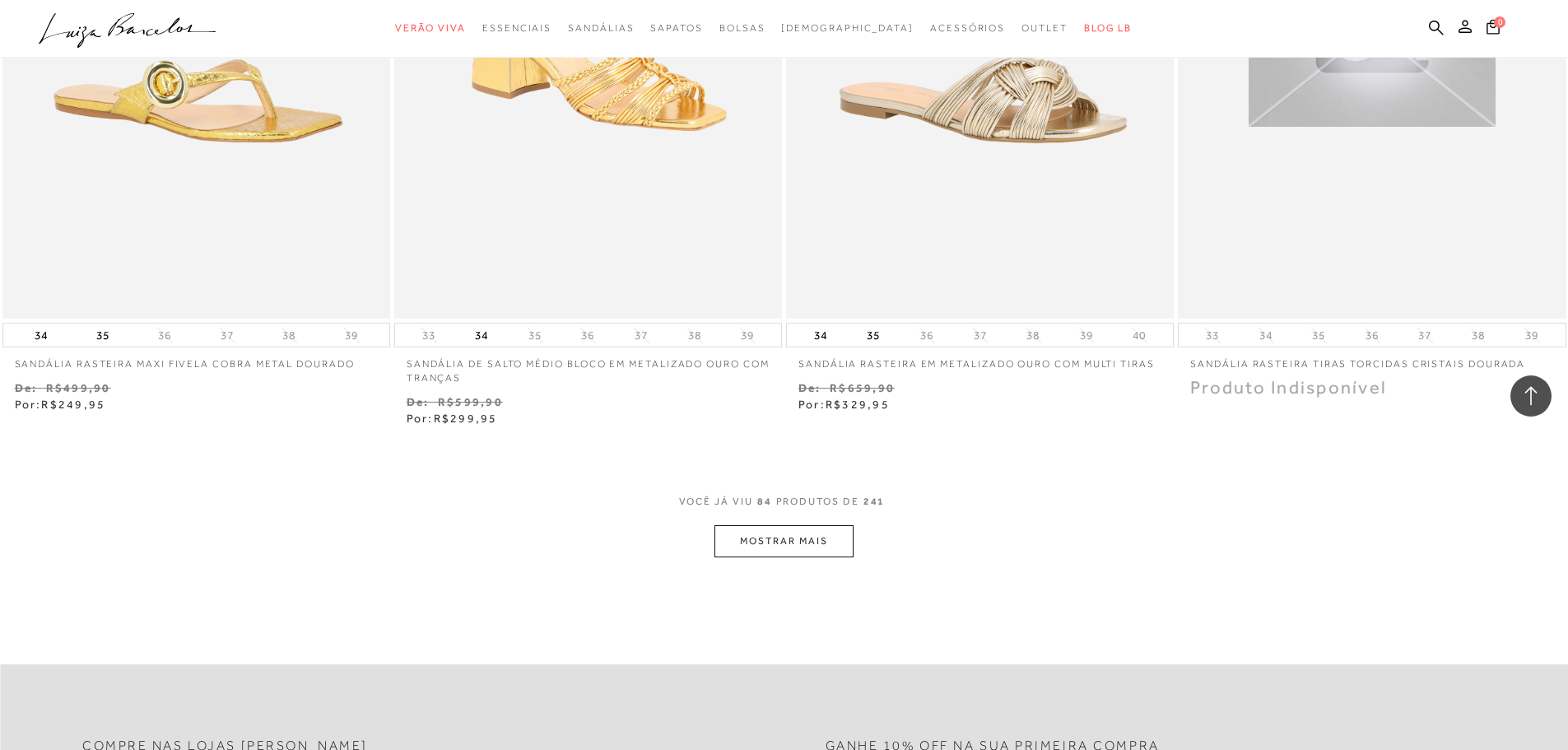
scroll to position [14494, 0]
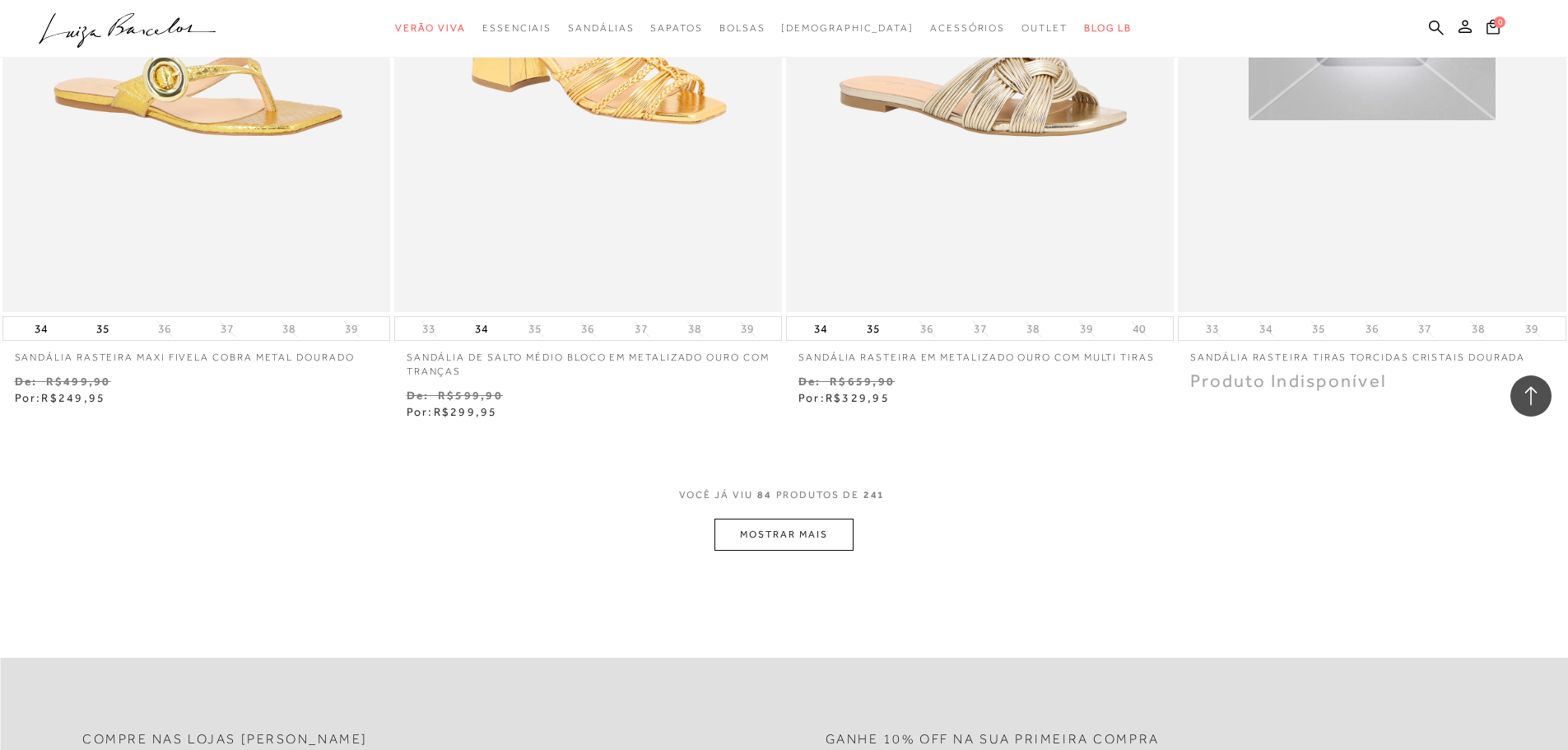
click at [801, 541] on button "MOSTRAR MAIS" at bounding box center [783, 535] width 139 height 33
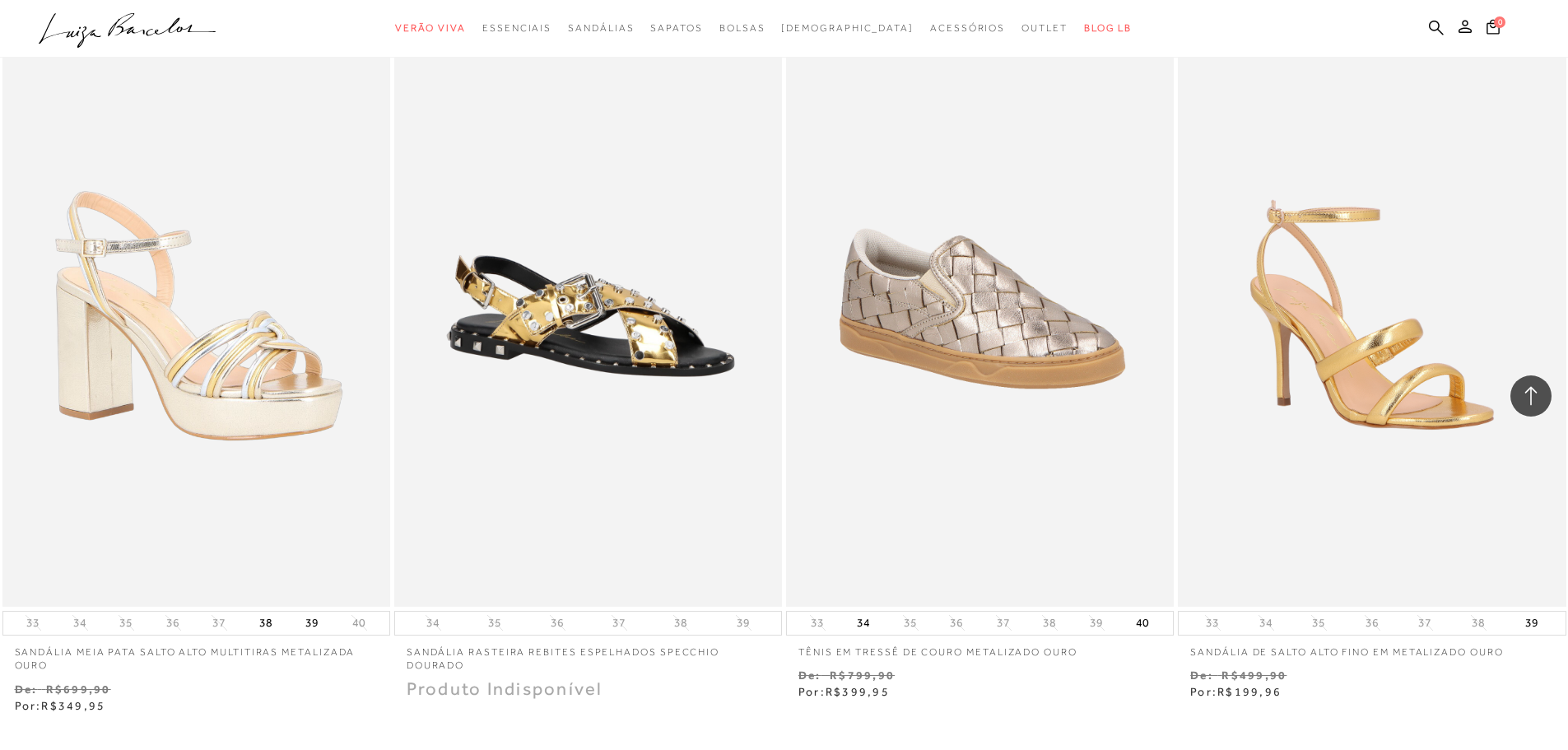
scroll to position [16718, 0]
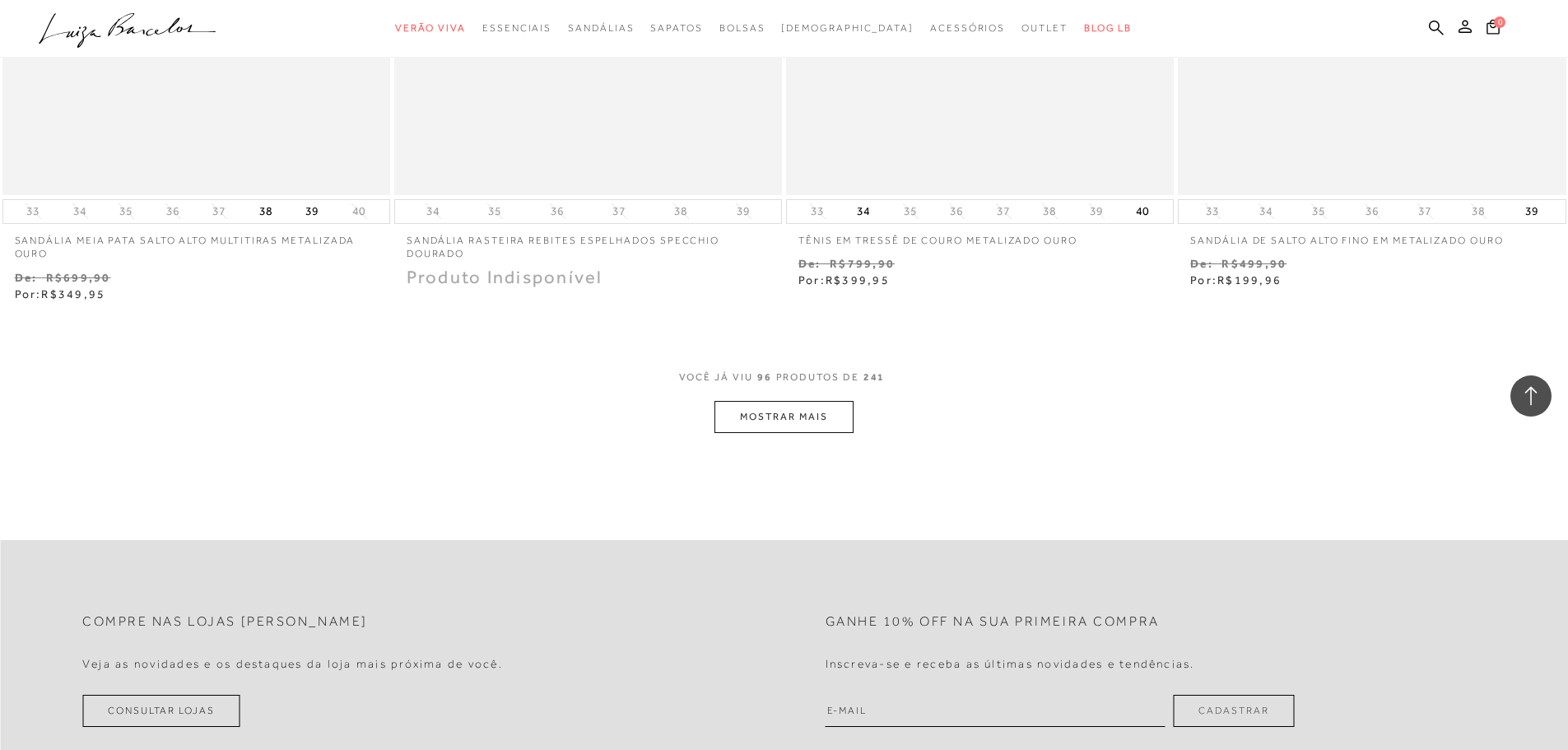
click at [819, 432] on button "MOSTRAR MAIS" at bounding box center [783, 417] width 139 height 33
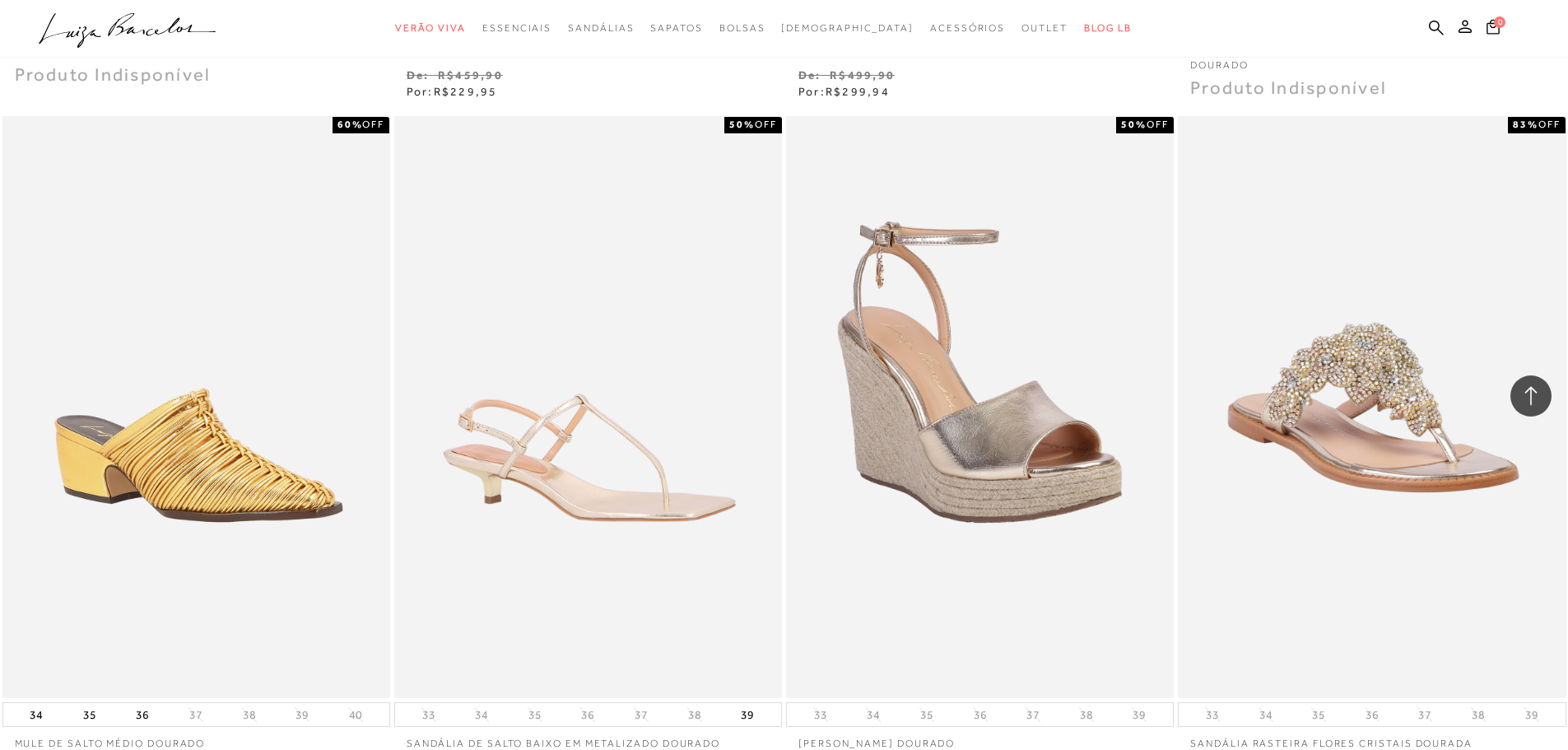
scroll to position [18611, 0]
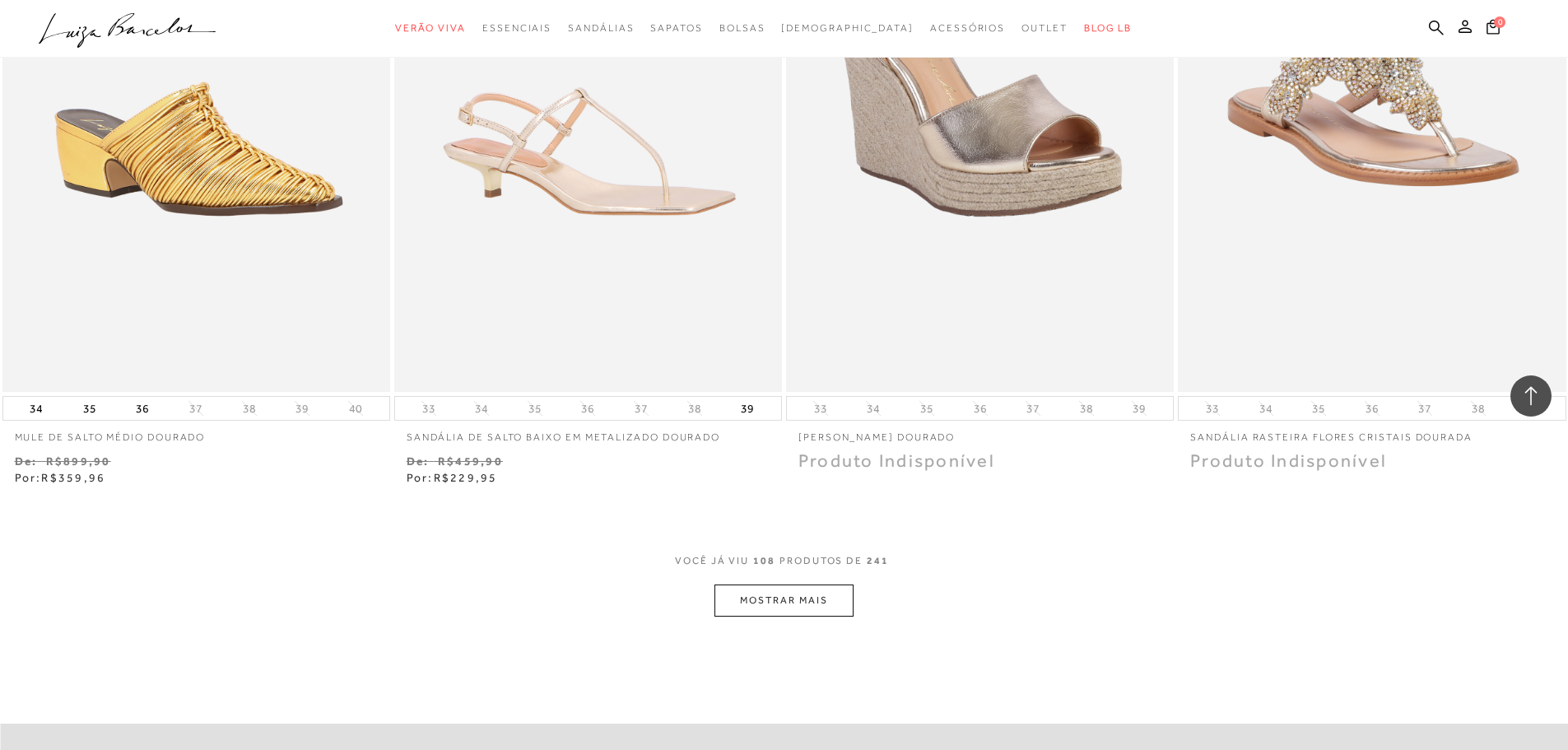
click at [768, 605] on button "MOSTRAR MAIS" at bounding box center [783, 600] width 139 height 33
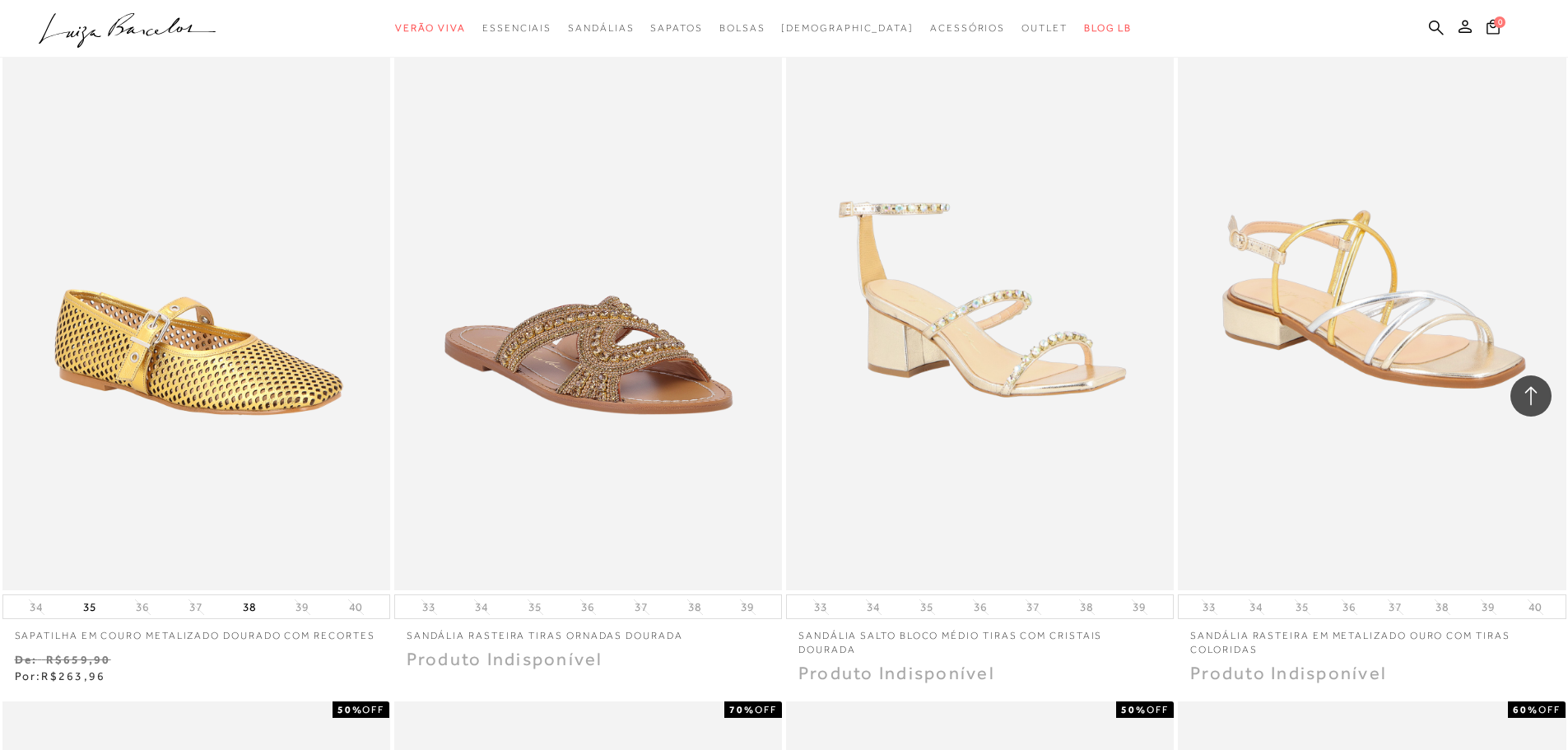
scroll to position [19188, 0]
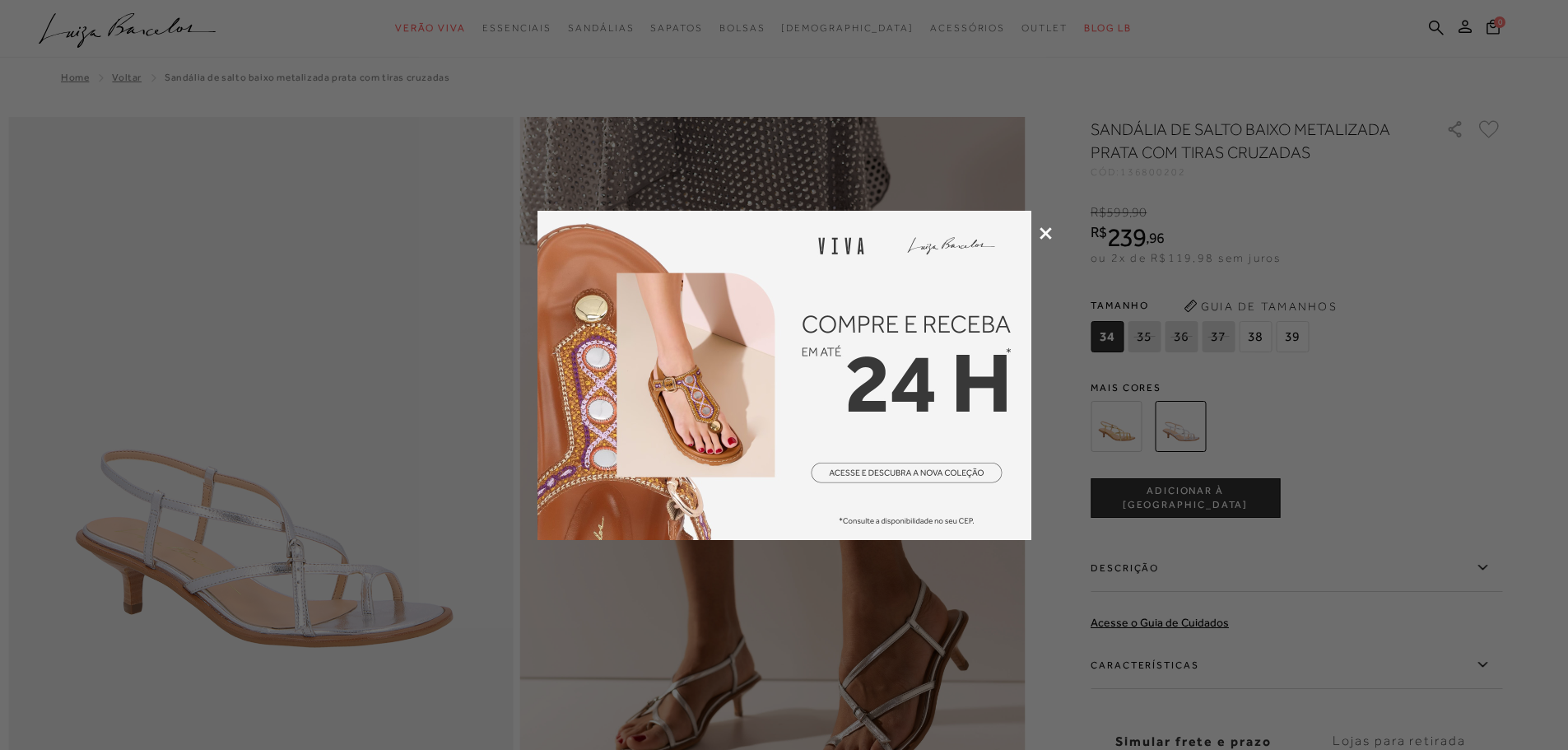
drag, startPoint x: 1041, startPoint y: 236, endPoint x: 1030, endPoint y: 242, distance: 12.5
click at [1041, 235] on icon at bounding box center [1045, 233] width 12 height 12
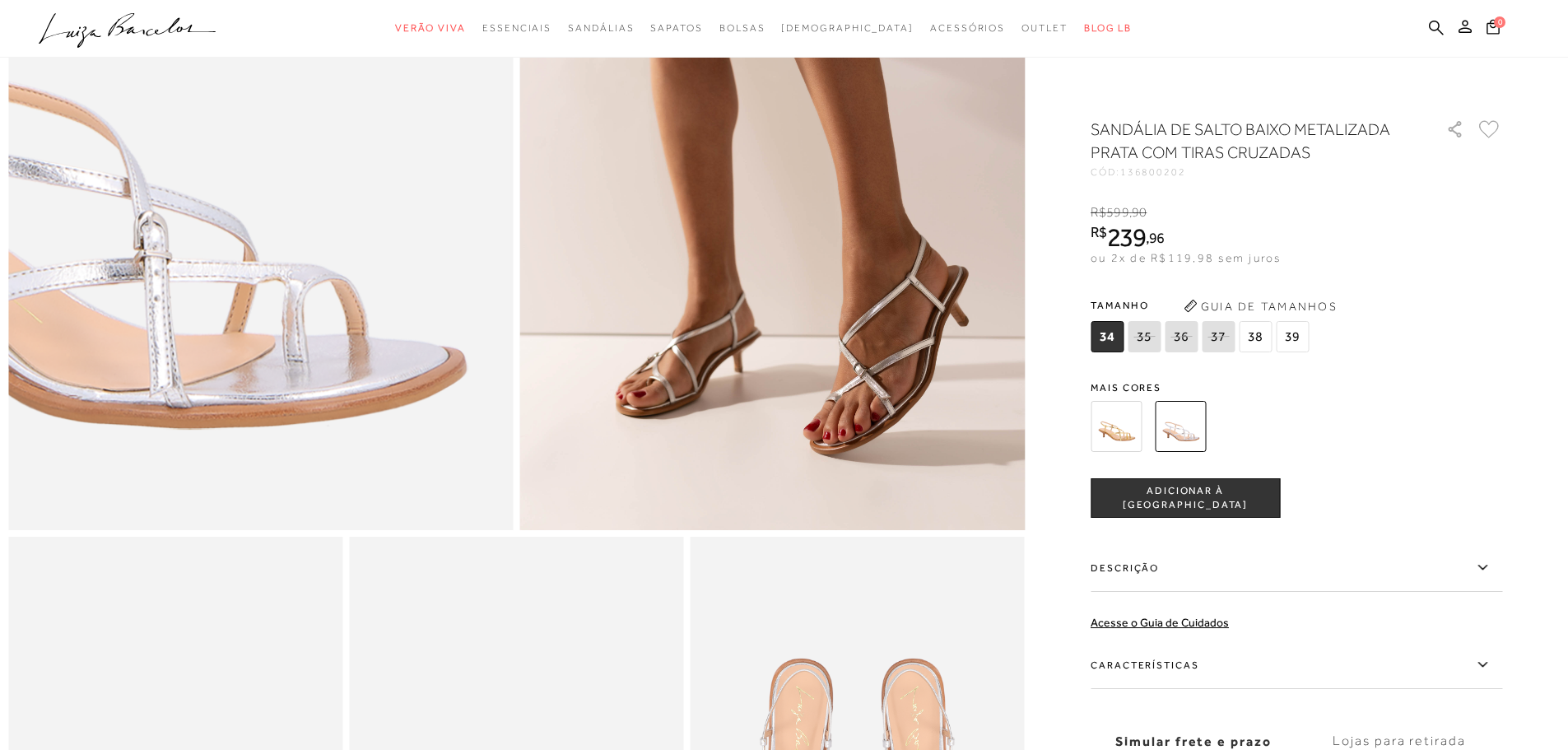
scroll to position [494, 0]
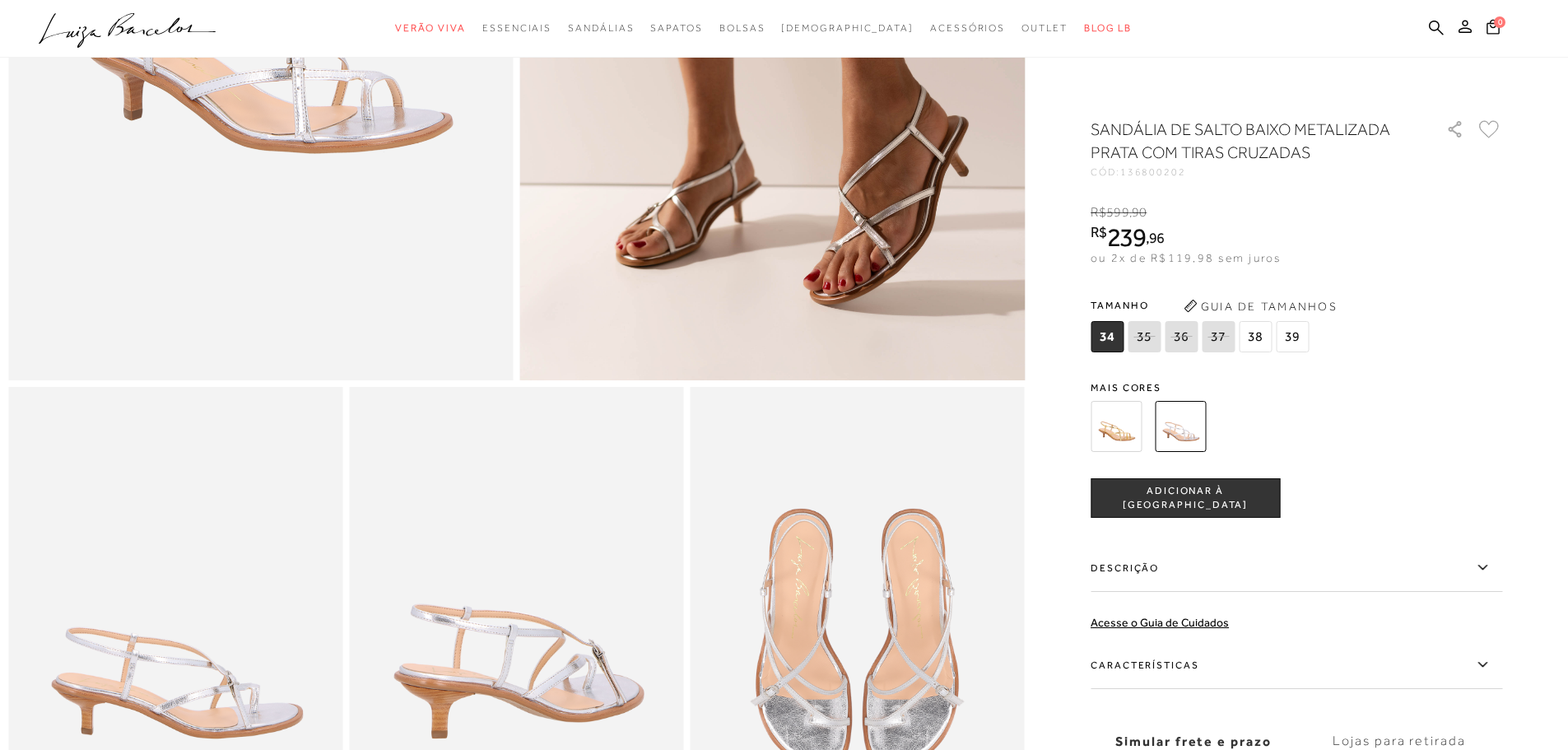
click at [1115, 444] on img at bounding box center [1116, 426] width 51 height 51
